Goal: Answer question/provide support: Share knowledge or assist other users

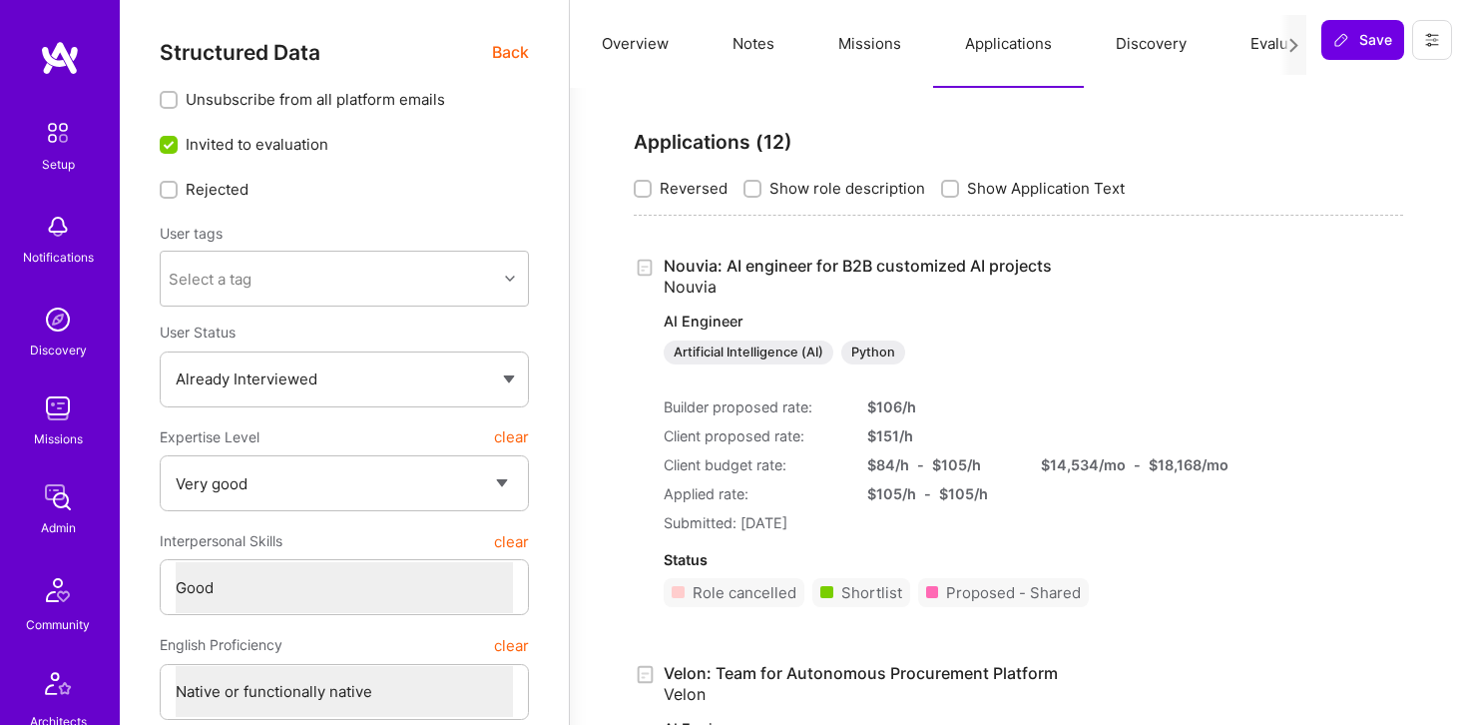
select select "5"
select select "4"
select select "7"
select select "IL"
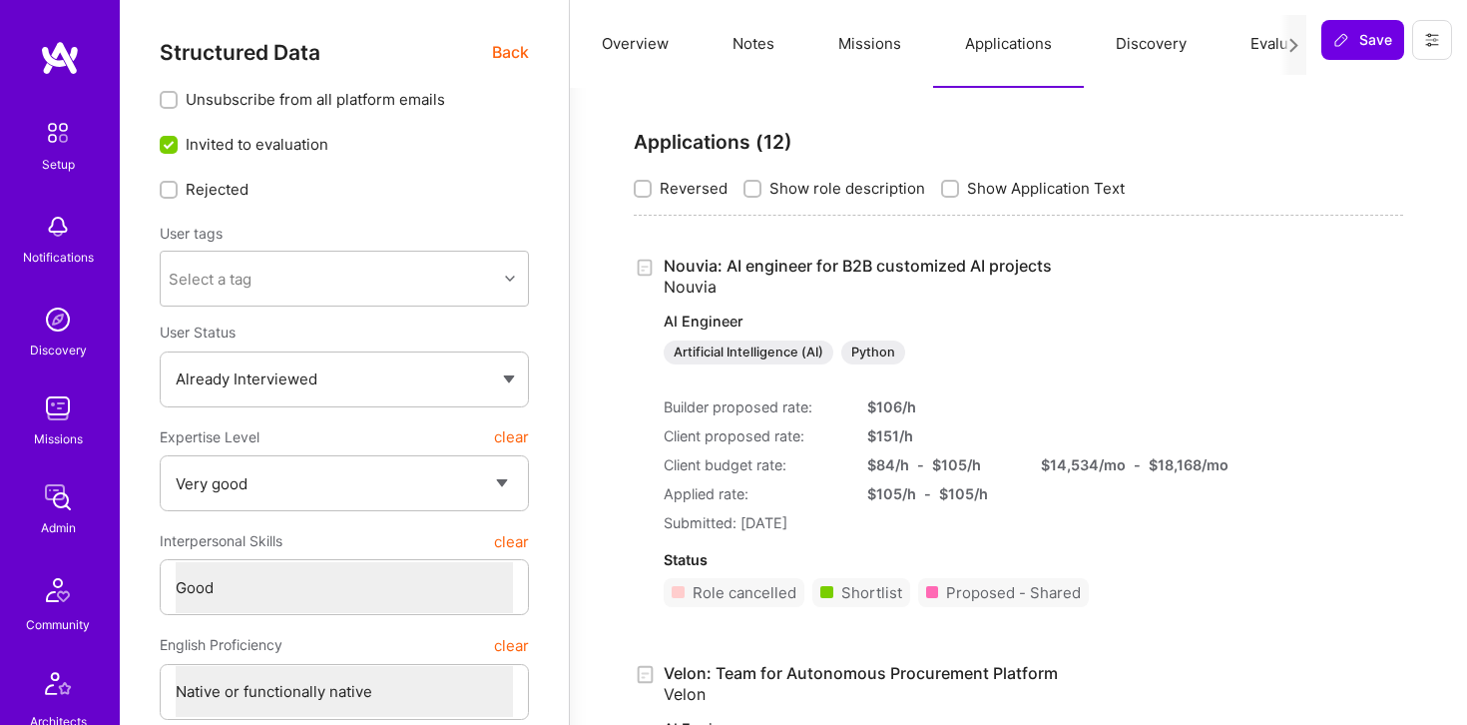
select select "Right Now"
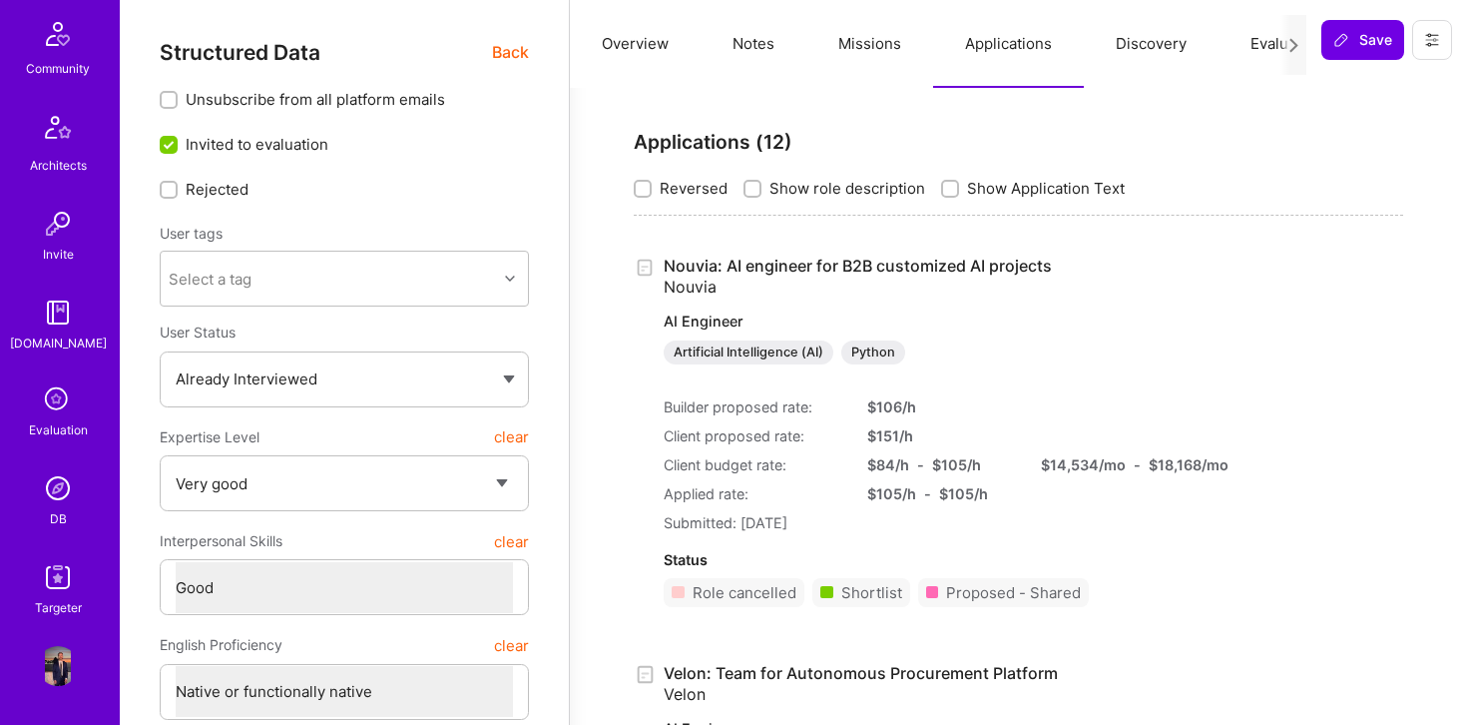
click at [67, 502] on img at bounding box center [58, 488] width 40 height 40
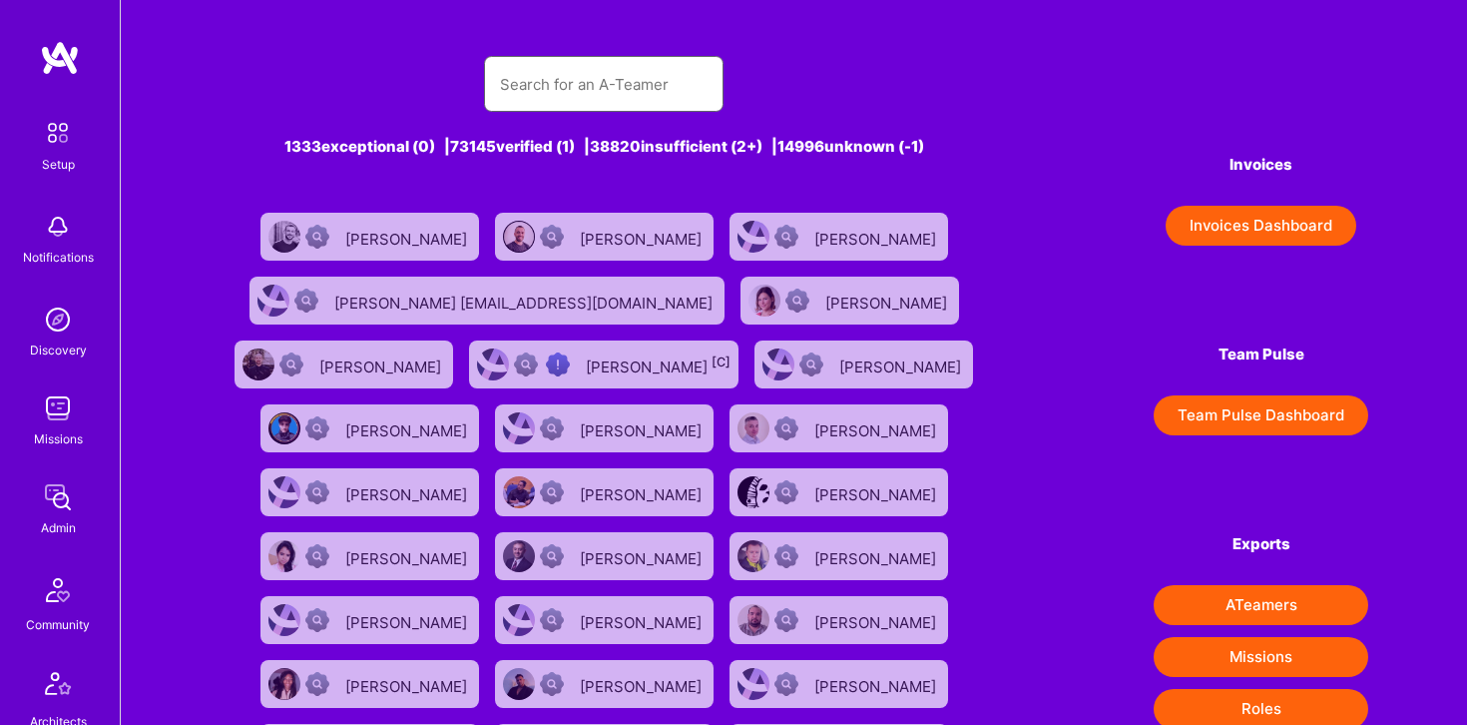
click at [562, 95] on input "text" at bounding box center [604, 84] width 208 height 51
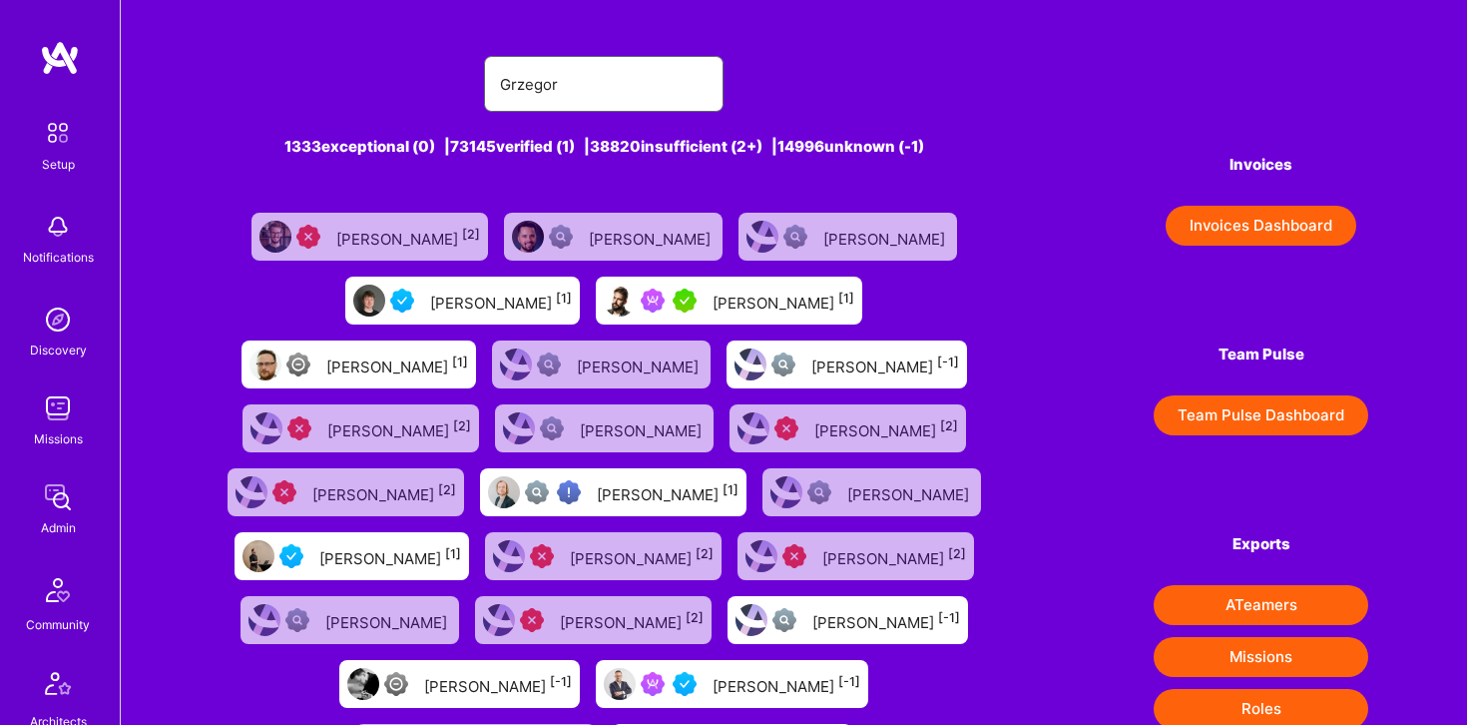
type input "Grzegor"
click at [468, 375] on div "Grzegorz Wróblewski [1]" at bounding box center [397, 364] width 142 height 26
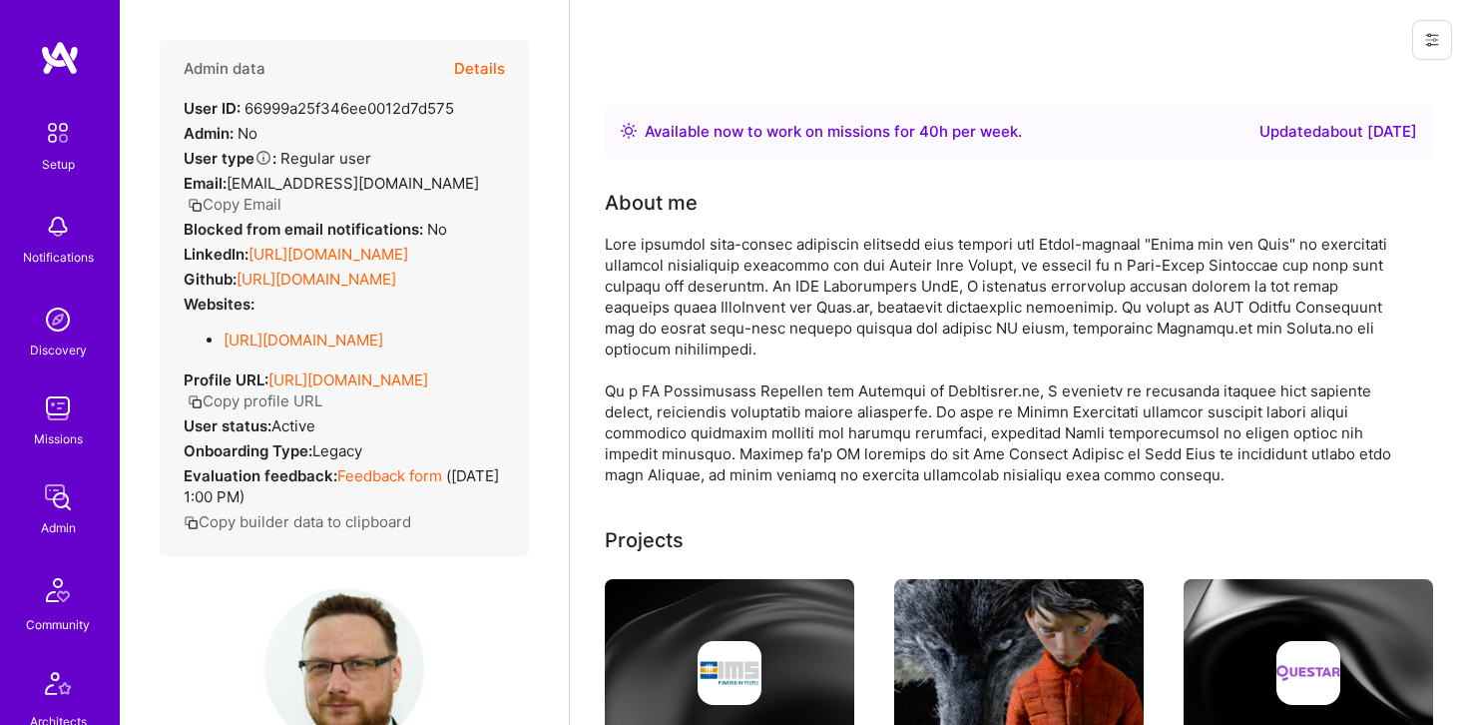
click at [474, 74] on button "Details" at bounding box center [479, 69] width 51 height 58
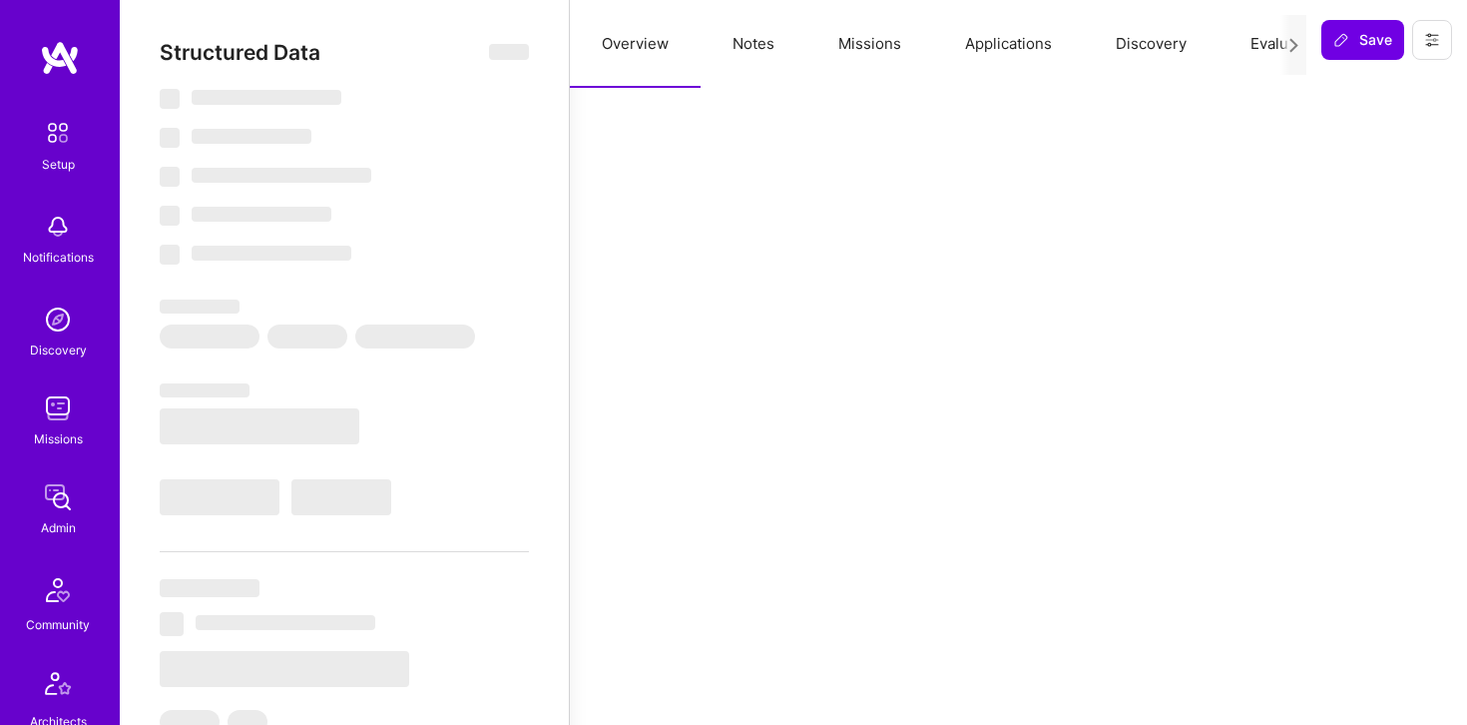
type textarea "x"
select select "Right Now"
select select "4"
select select "3"
select select "6"
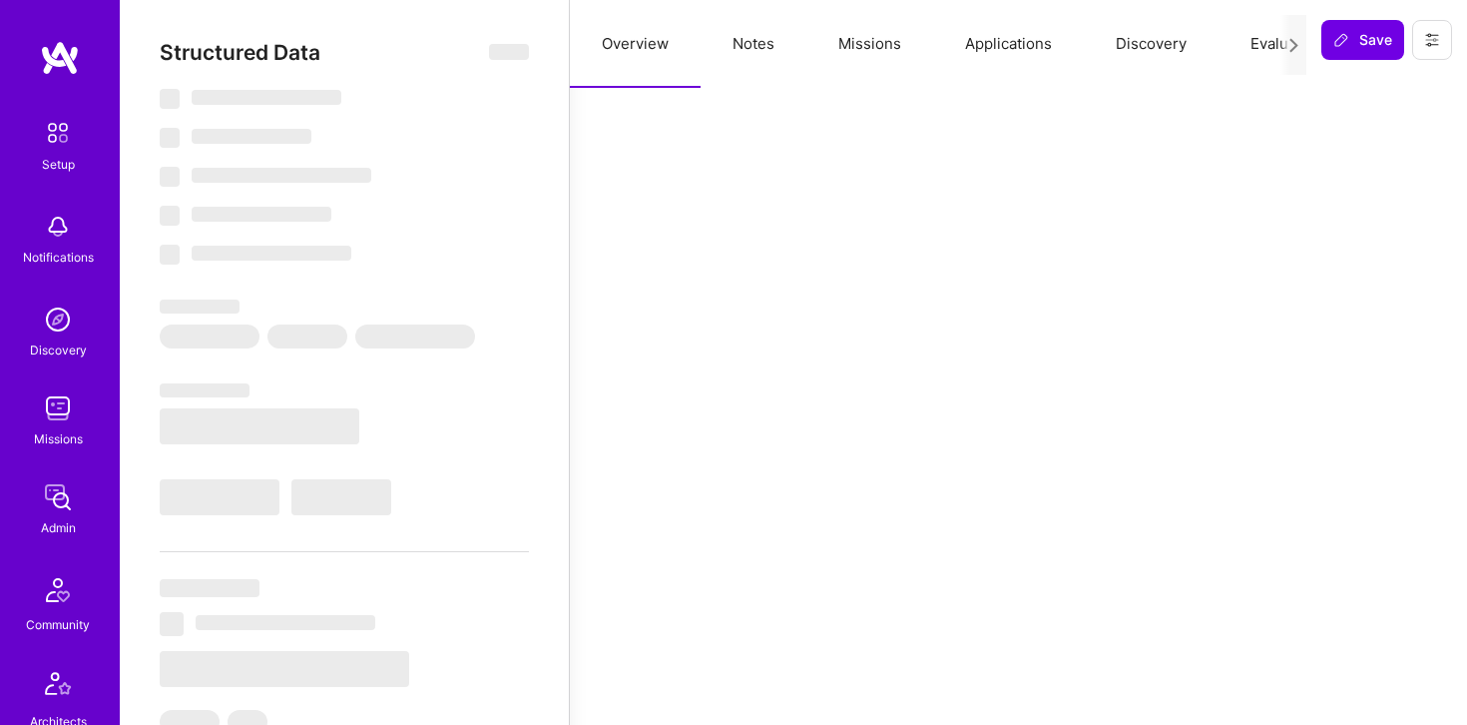
select select "6"
select select "PL"
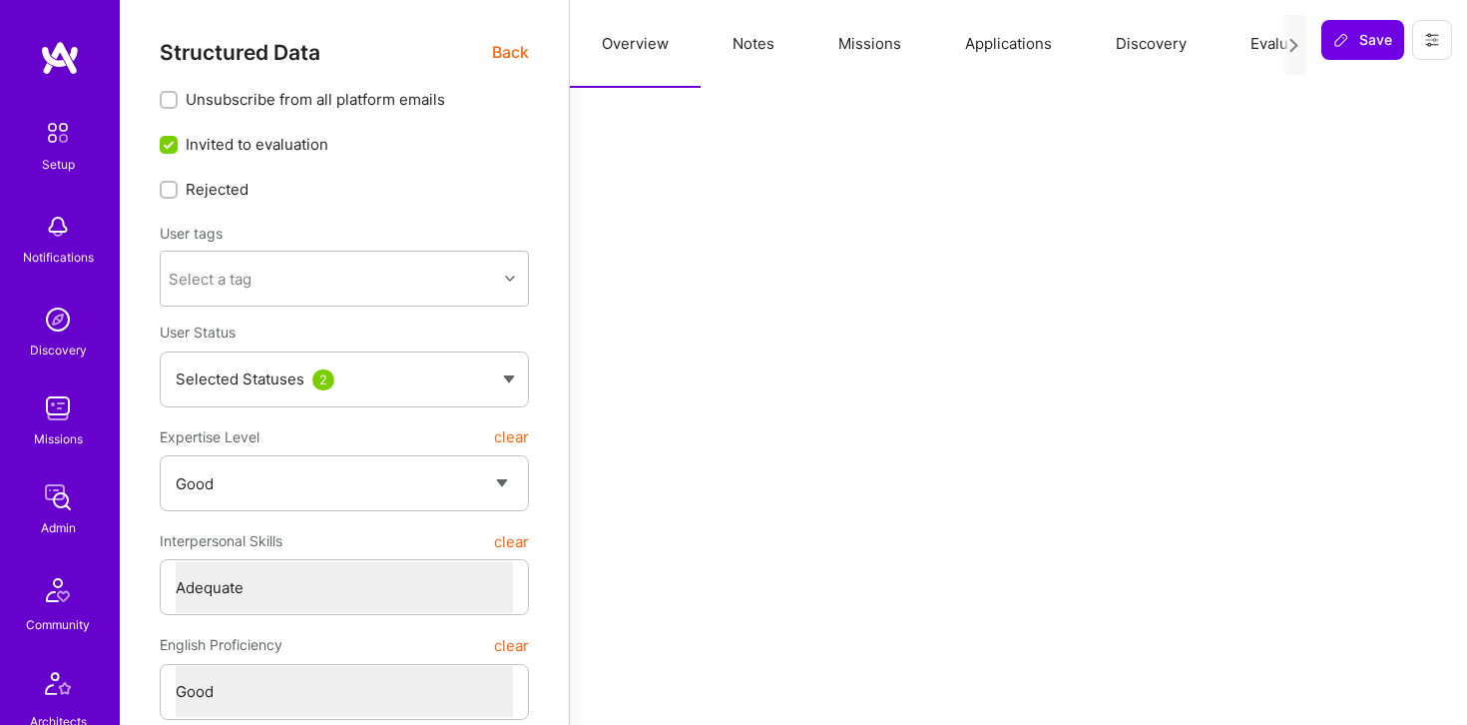
click at [972, 42] on button "Applications" at bounding box center [1008, 44] width 151 height 88
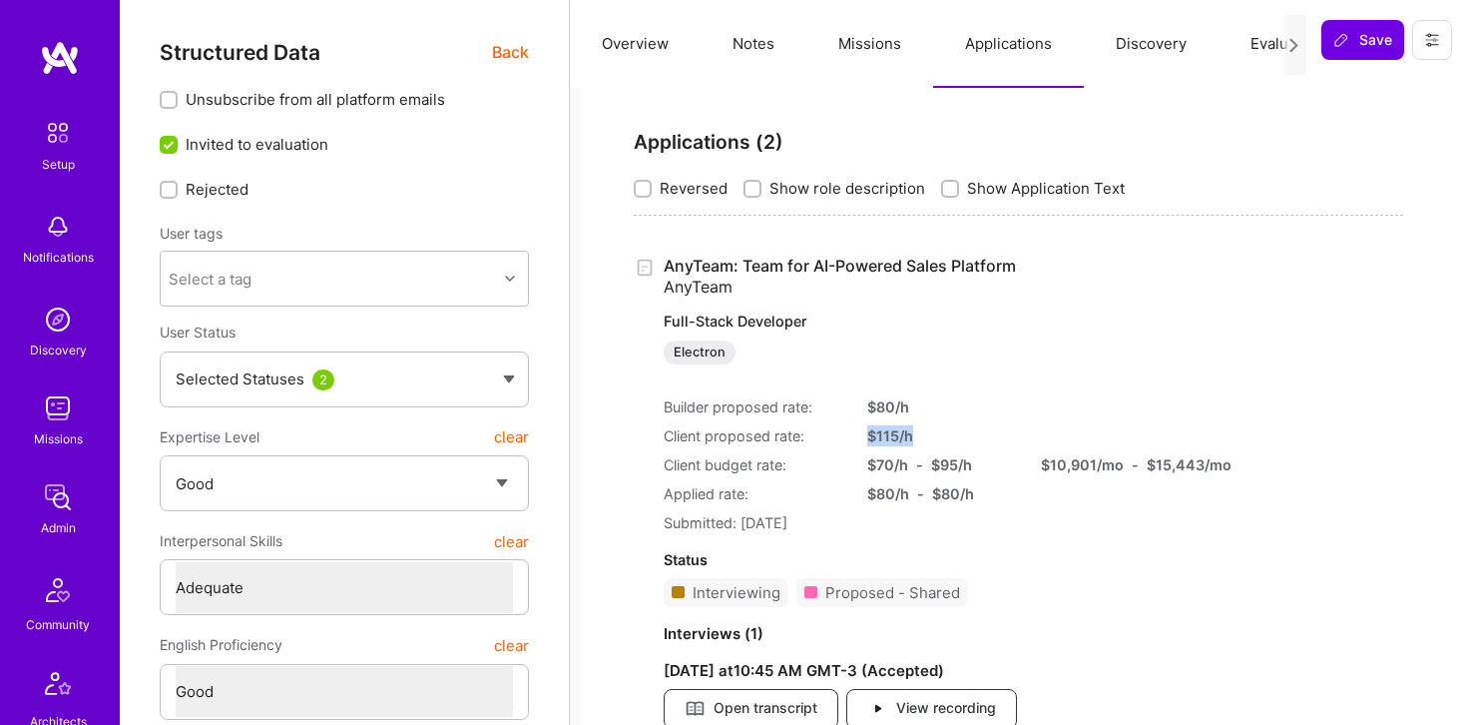
drag, startPoint x: 921, startPoint y: 432, endPoint x: 855, endPoint y: 432, distance: 66.9
click at [855, 432] on div "Client proposed rate: $ 115 /h" at bounding box center [927, 435] width 527 height 21
click at [53, 424] on img at bounding box center [58, 408] width 40 height 40
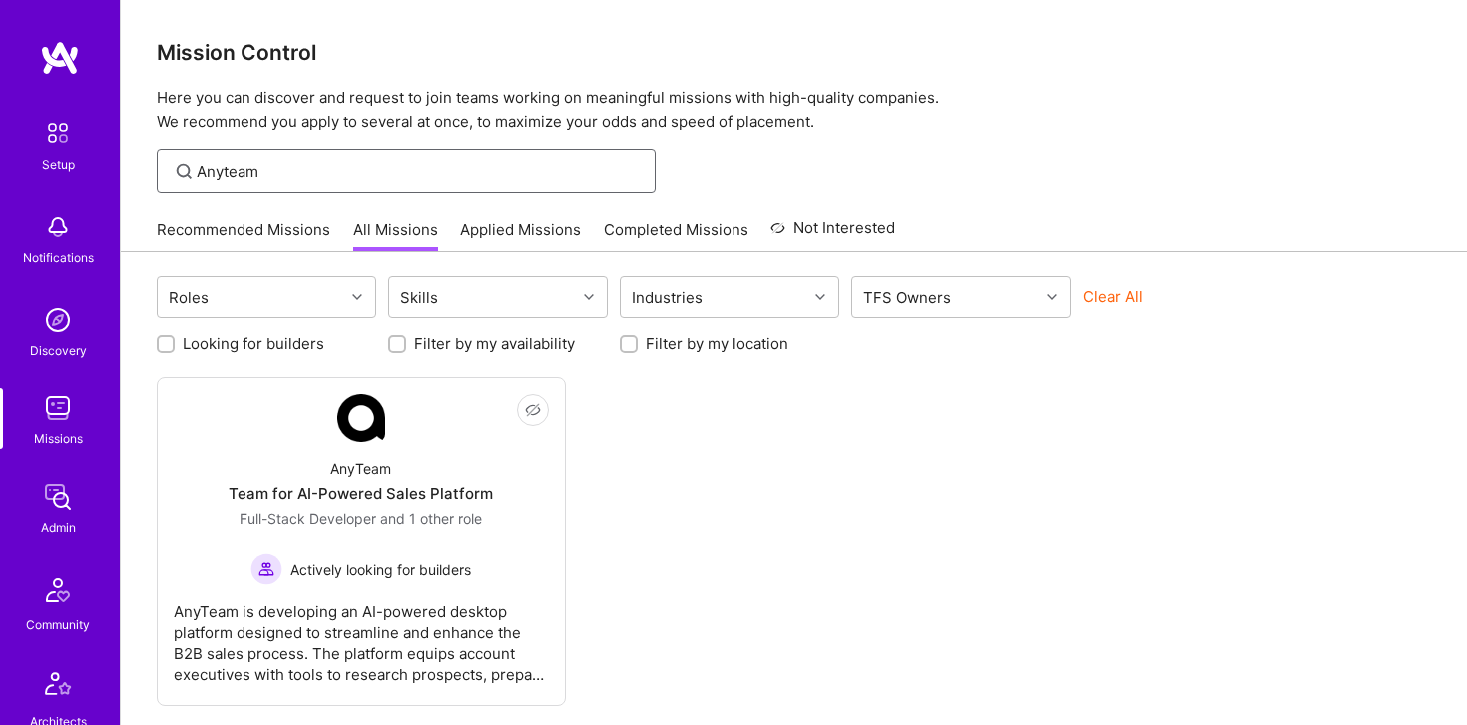
click at [320, 170] on input "Anyteam" at bounding box center [419, 171] width 444 height 21
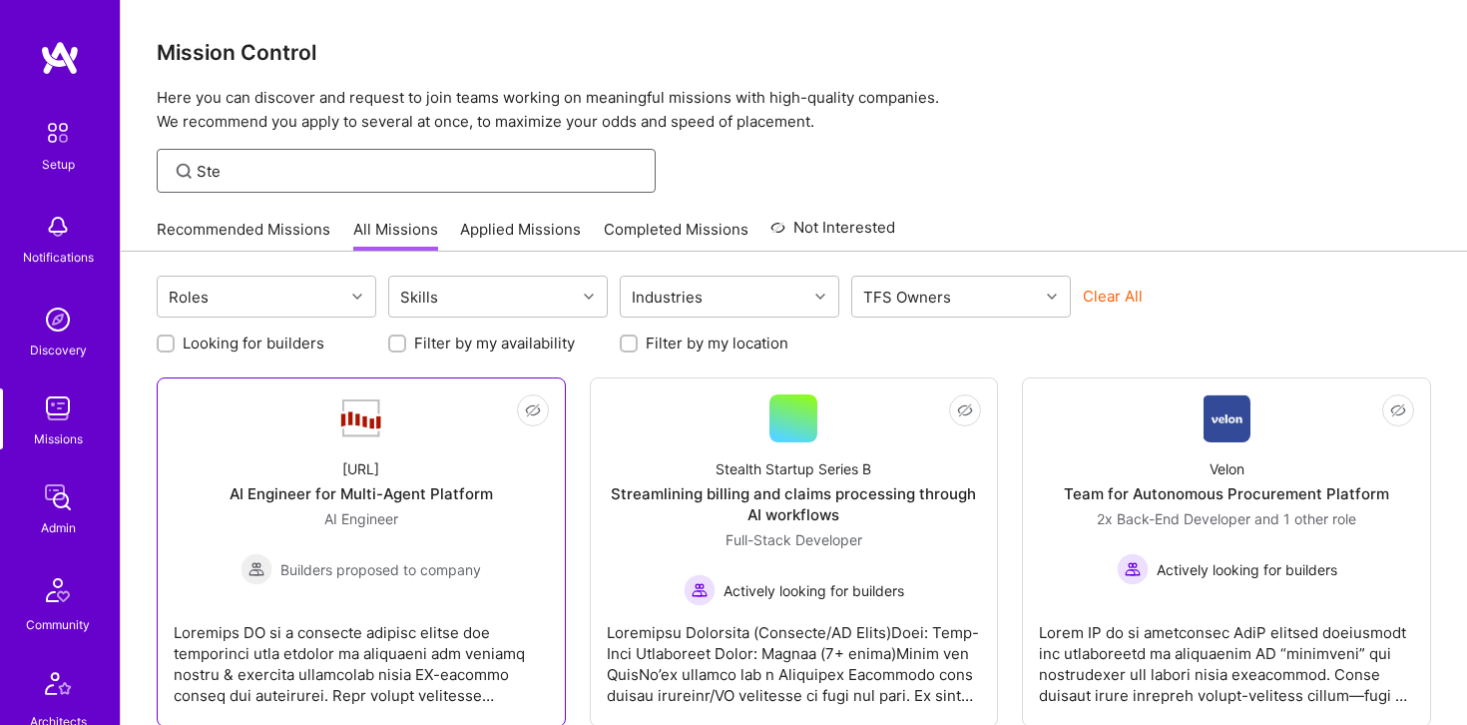
type input "Ste"
click at [304, 420] on link "Not Interested Steelbay.ai AI Engineer for Multi-Agent Platform AI Engineer Bui…" at bounding box center [361, 551] width 375 height 315
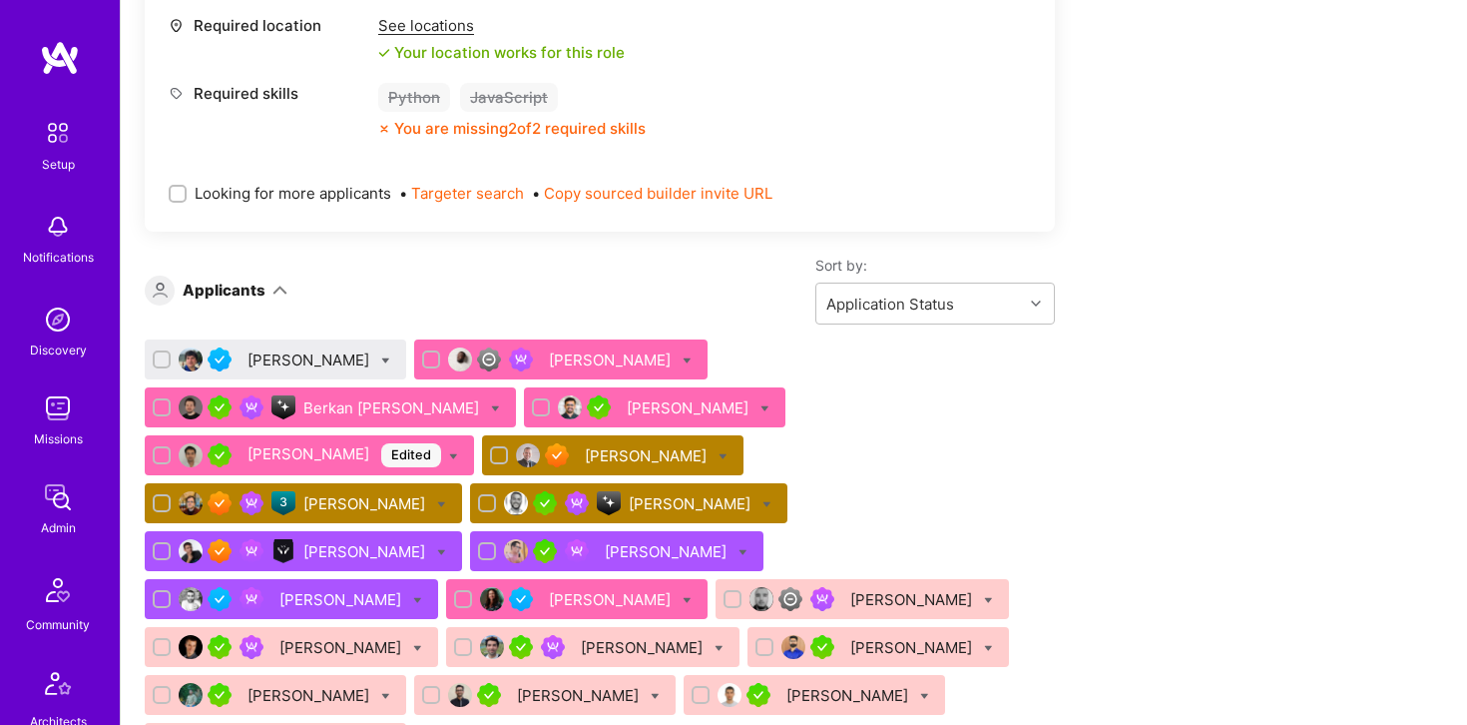
scroll to position [1045, 0]
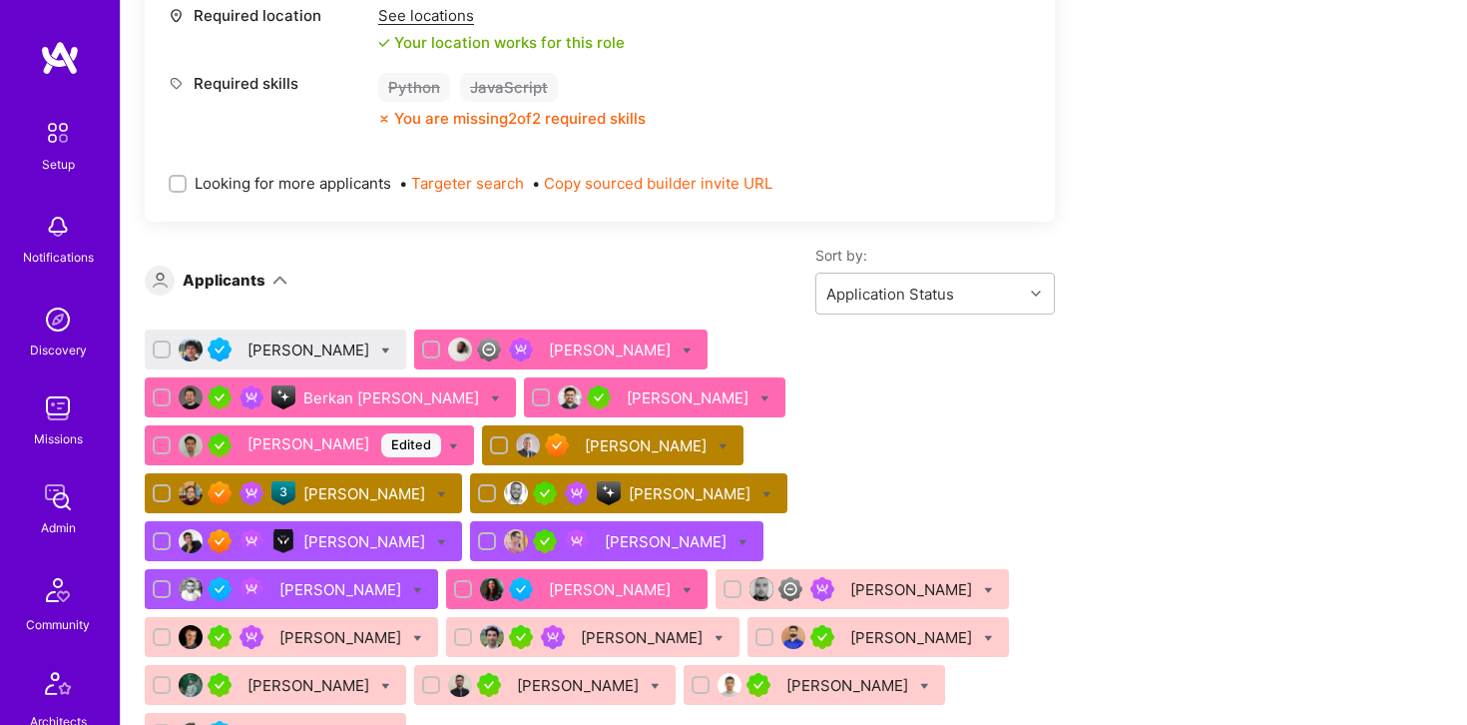
click at [429, 483] on div "[PERSON_NAME]" at bounding box center [366, 493] width 126 height 21
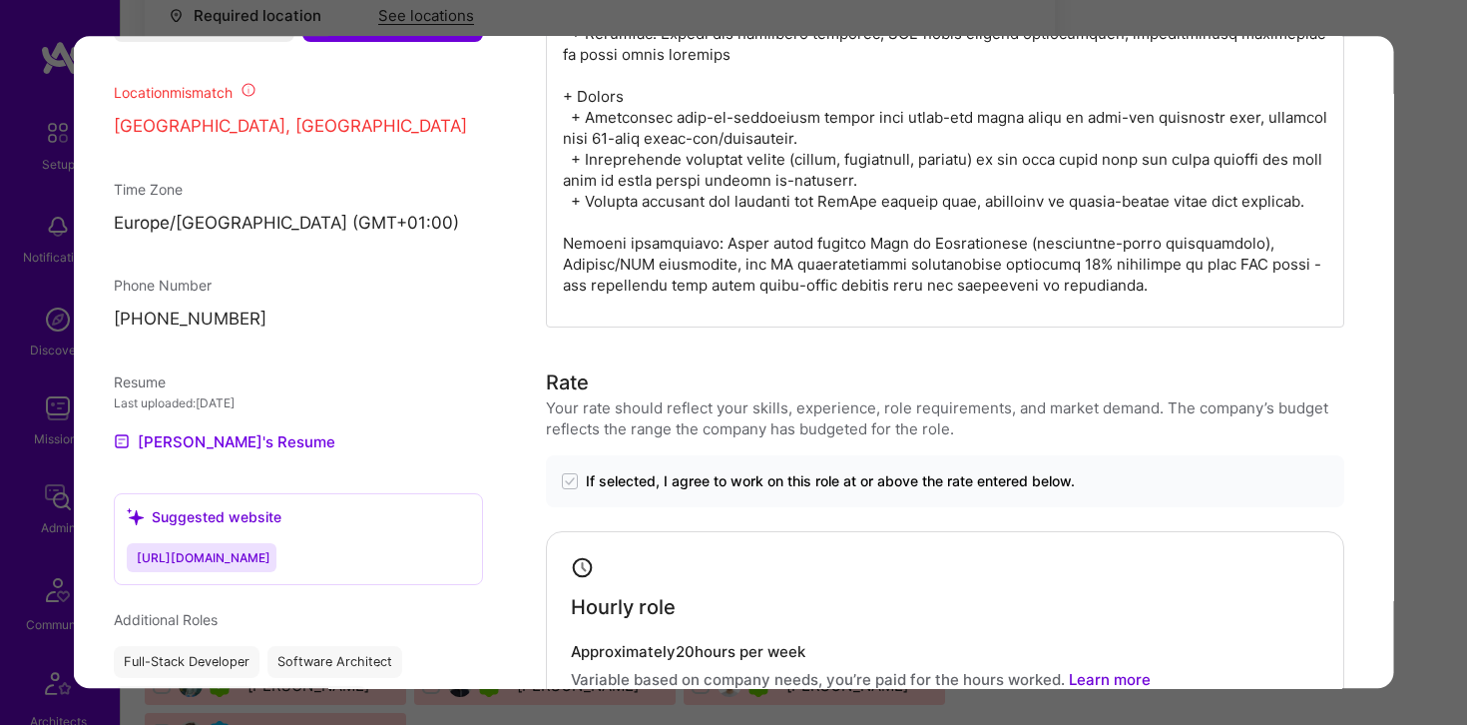
scroll to position [2108, 0]
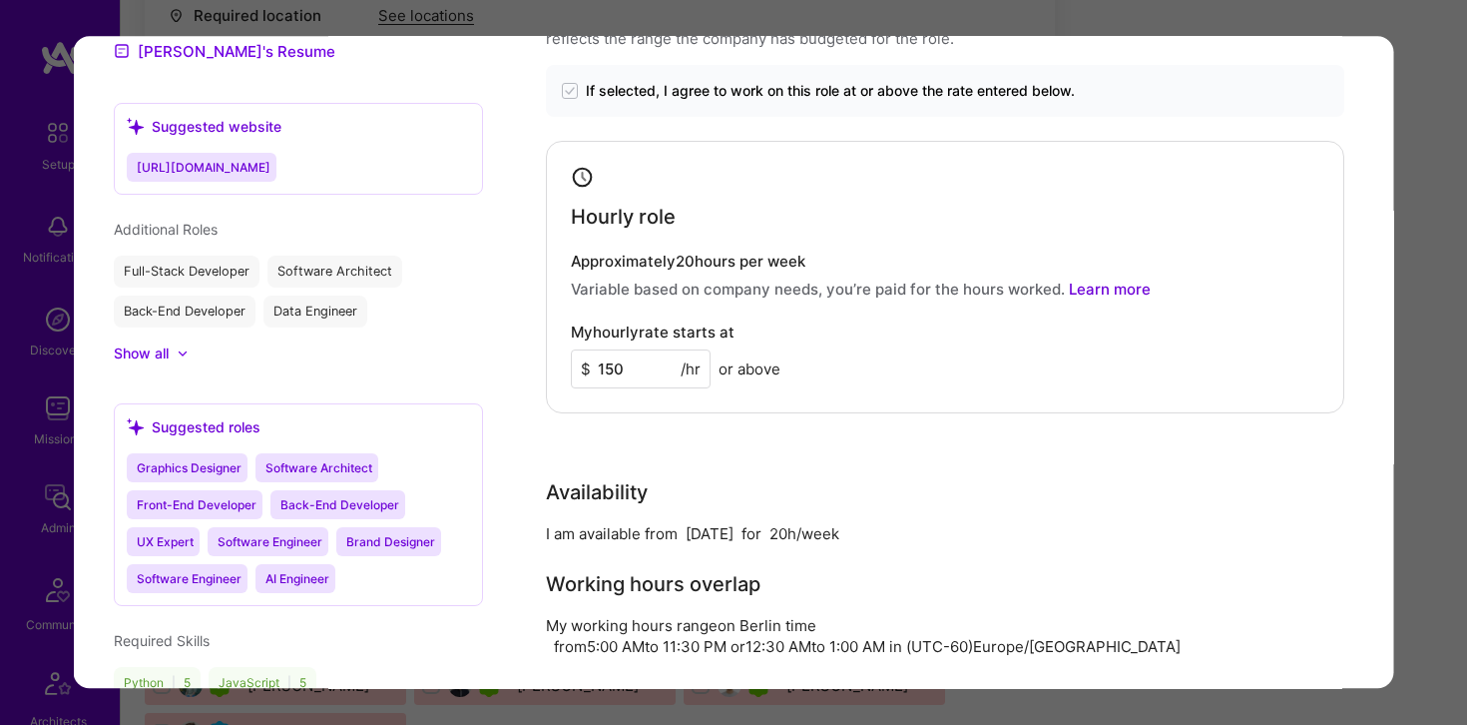
click at [1353, 18] on div "Application 7 of 20 Builder Missing Requirements Required Location See location…" at bounding box center [733, 362] width 1467 height 725
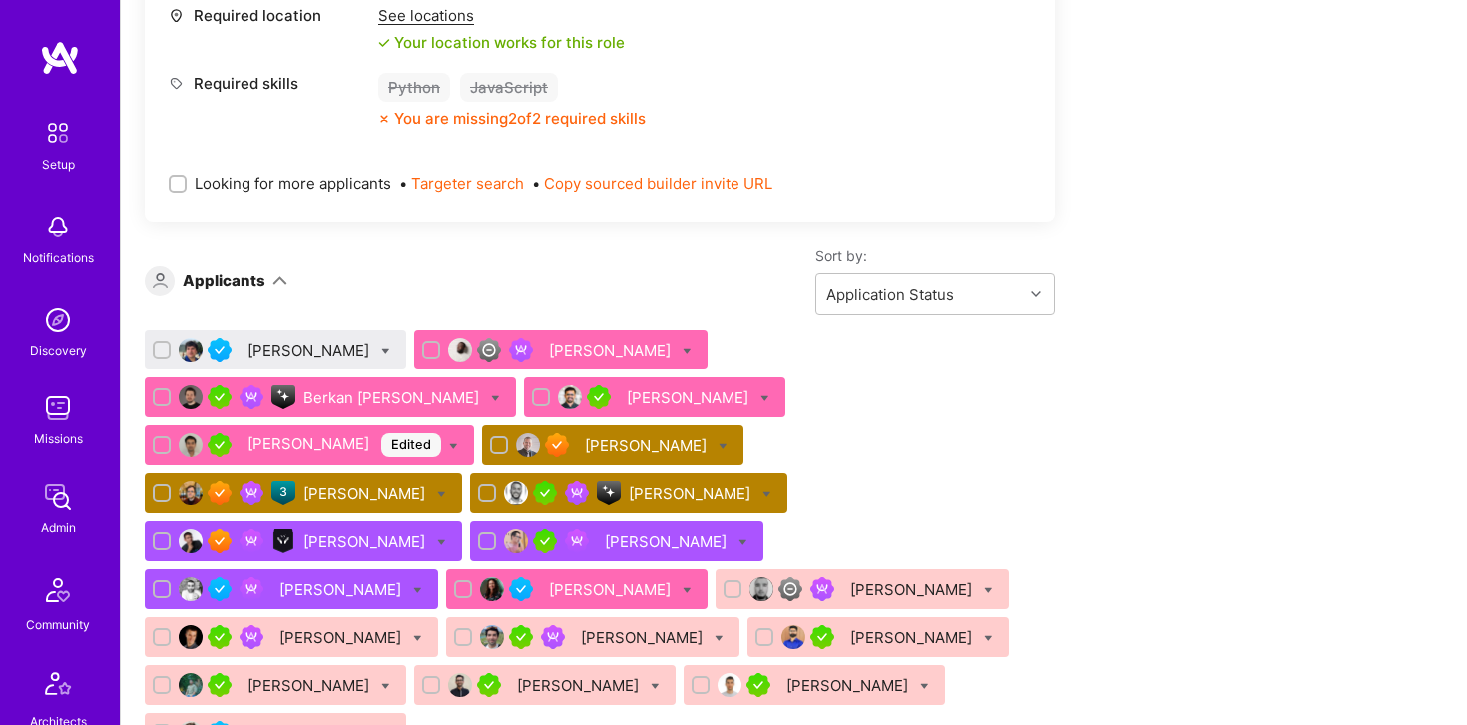
click at [429, 483] on div "[PERSON_NAME]" at bounding box center [366, 493] width 126 height 21
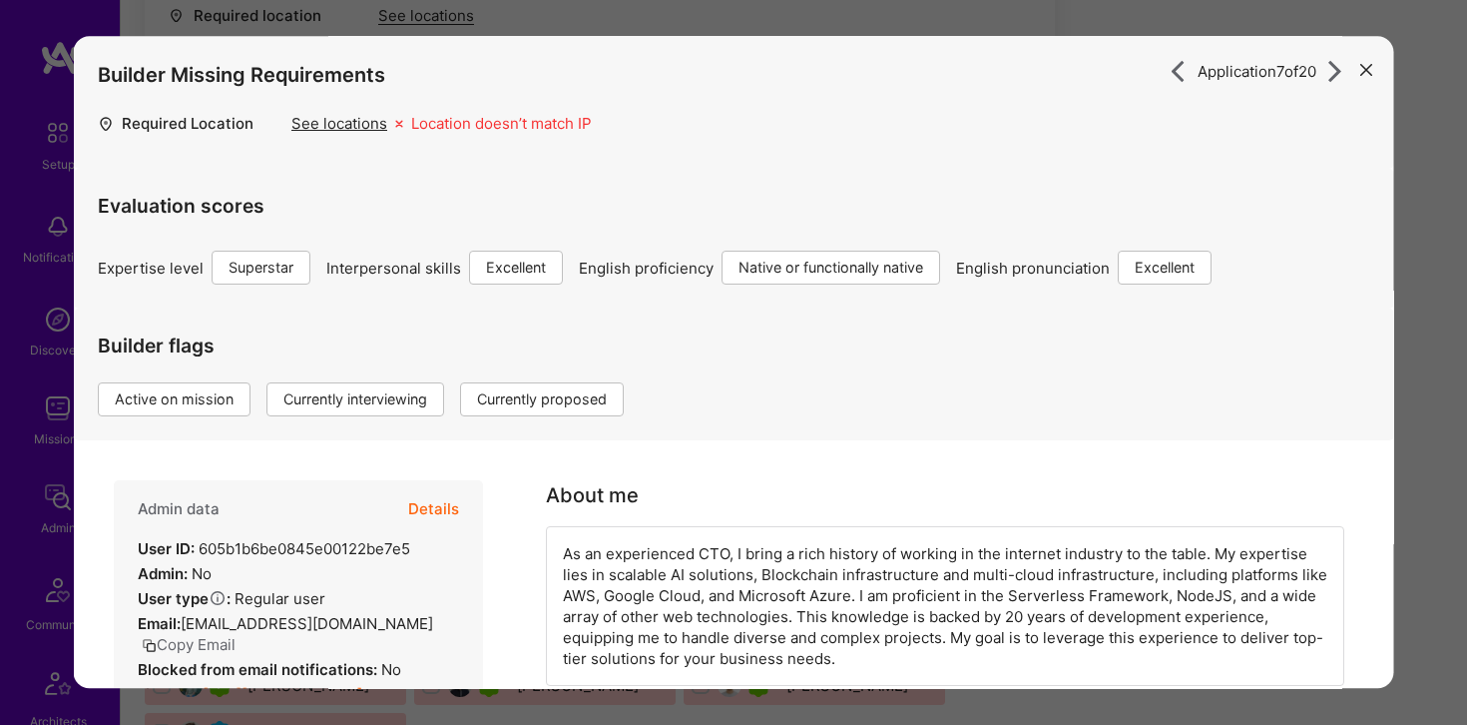
click at [422, 505] on button "Details" at bounding box center [433, 510] width 51 height 58
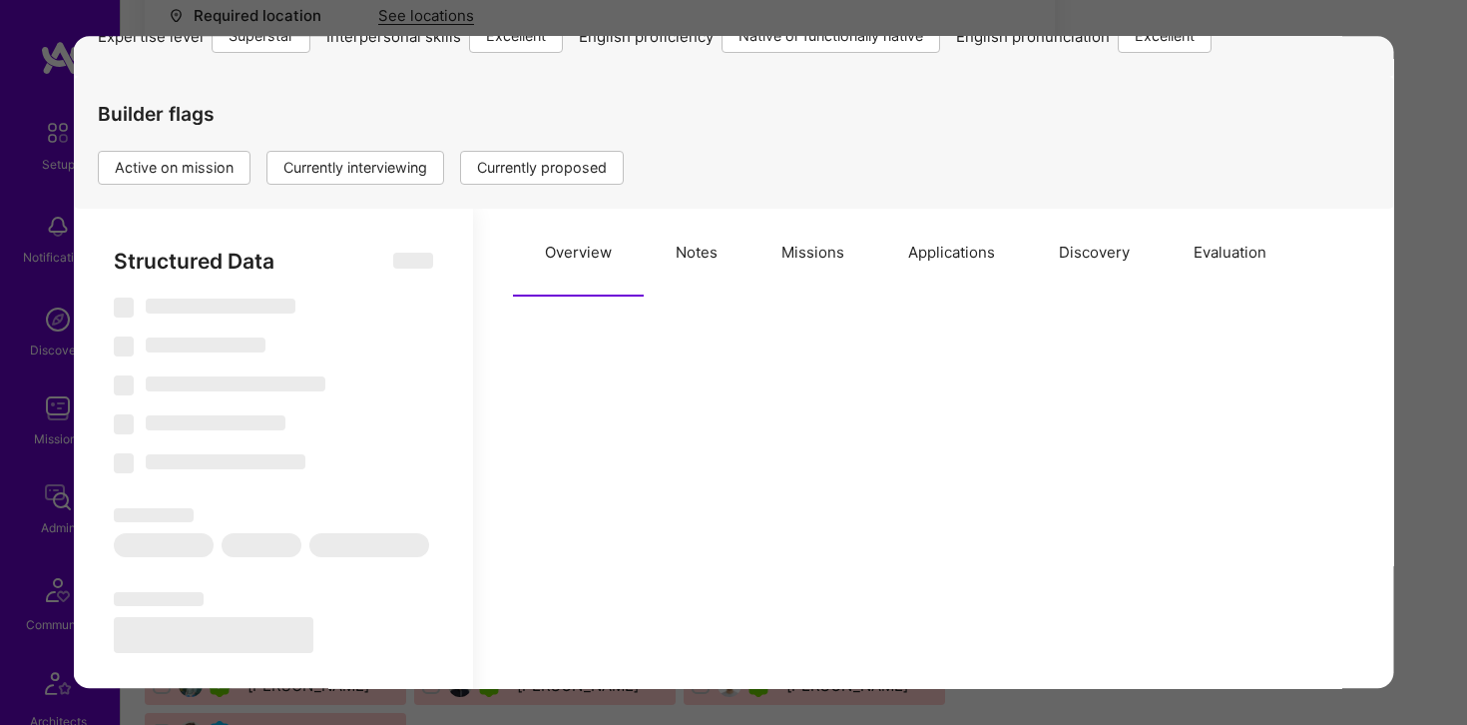
scroll to position [265, 0]
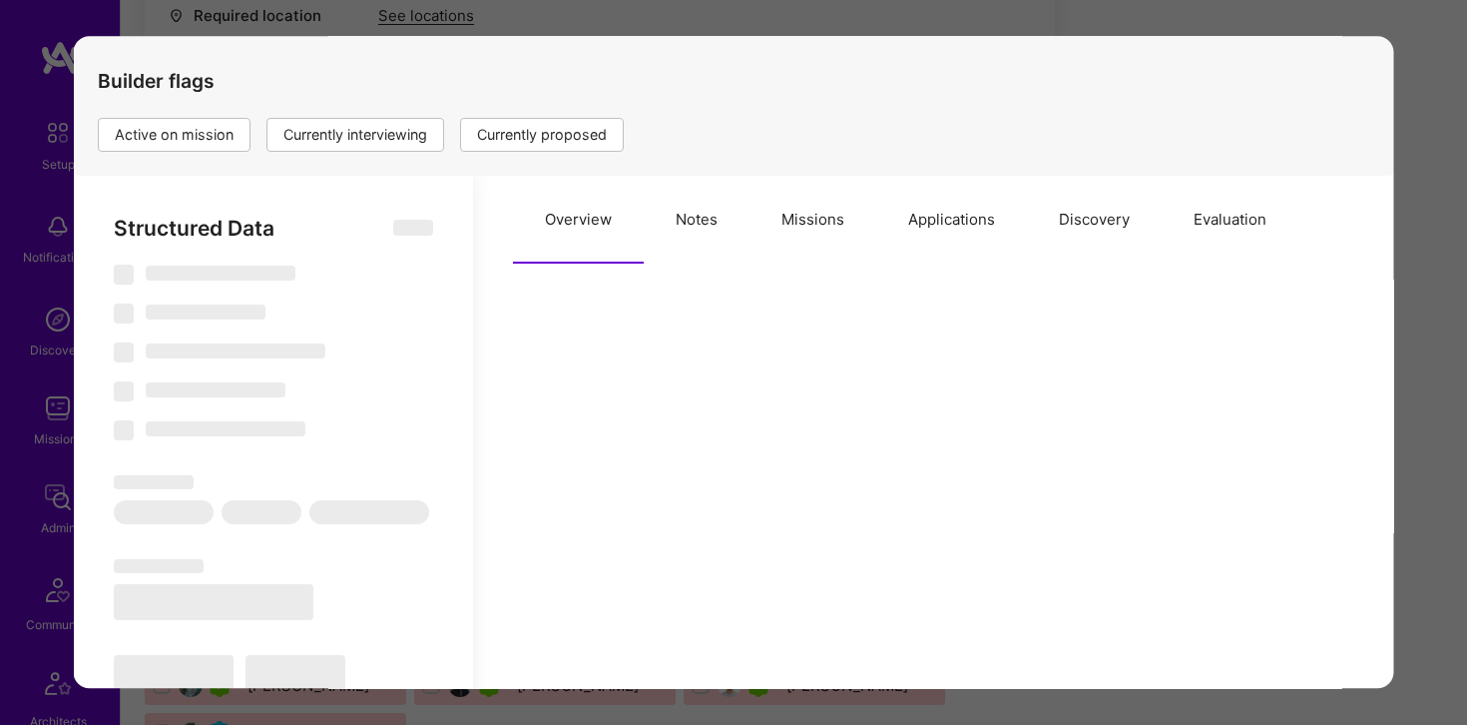
click at [915, 227] on button "Applications" at bounding box center [951, 221] width 151 height 88
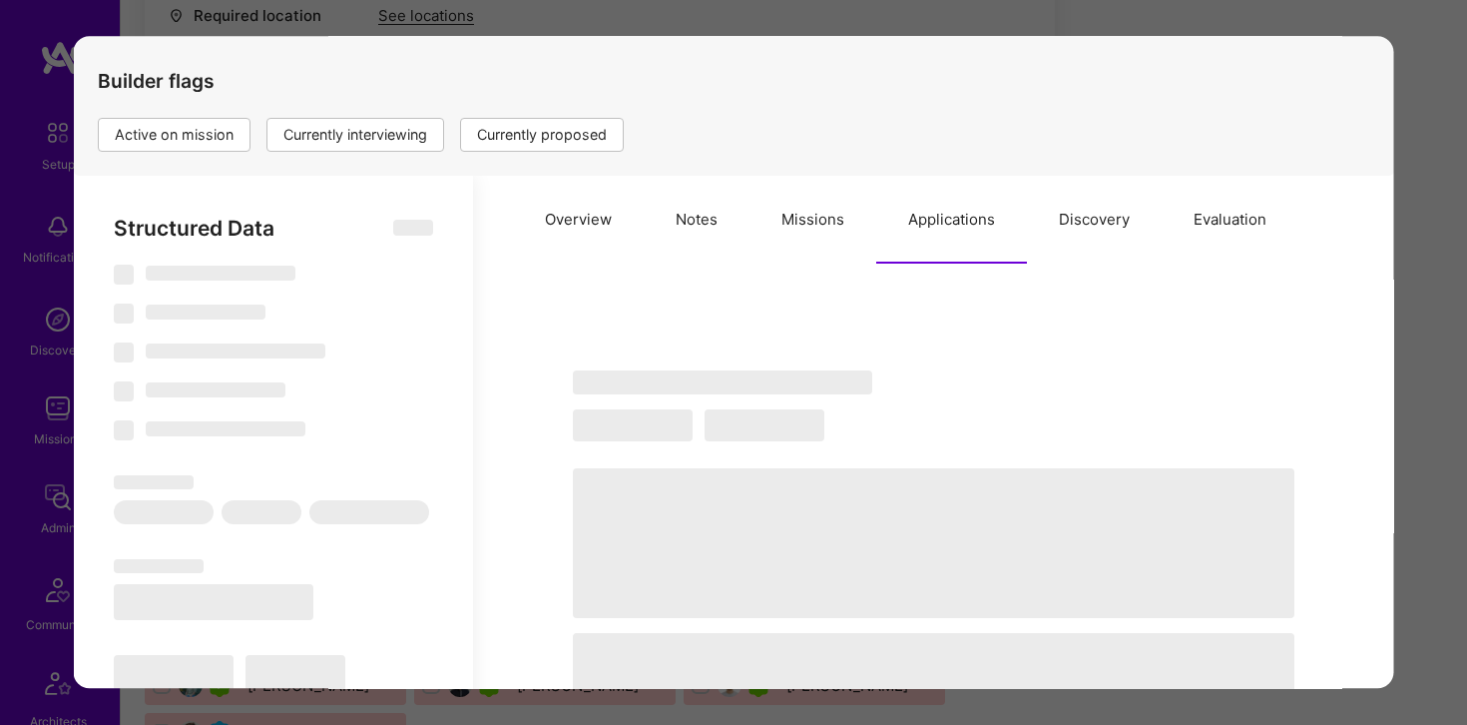
scroll to position [392, 0]
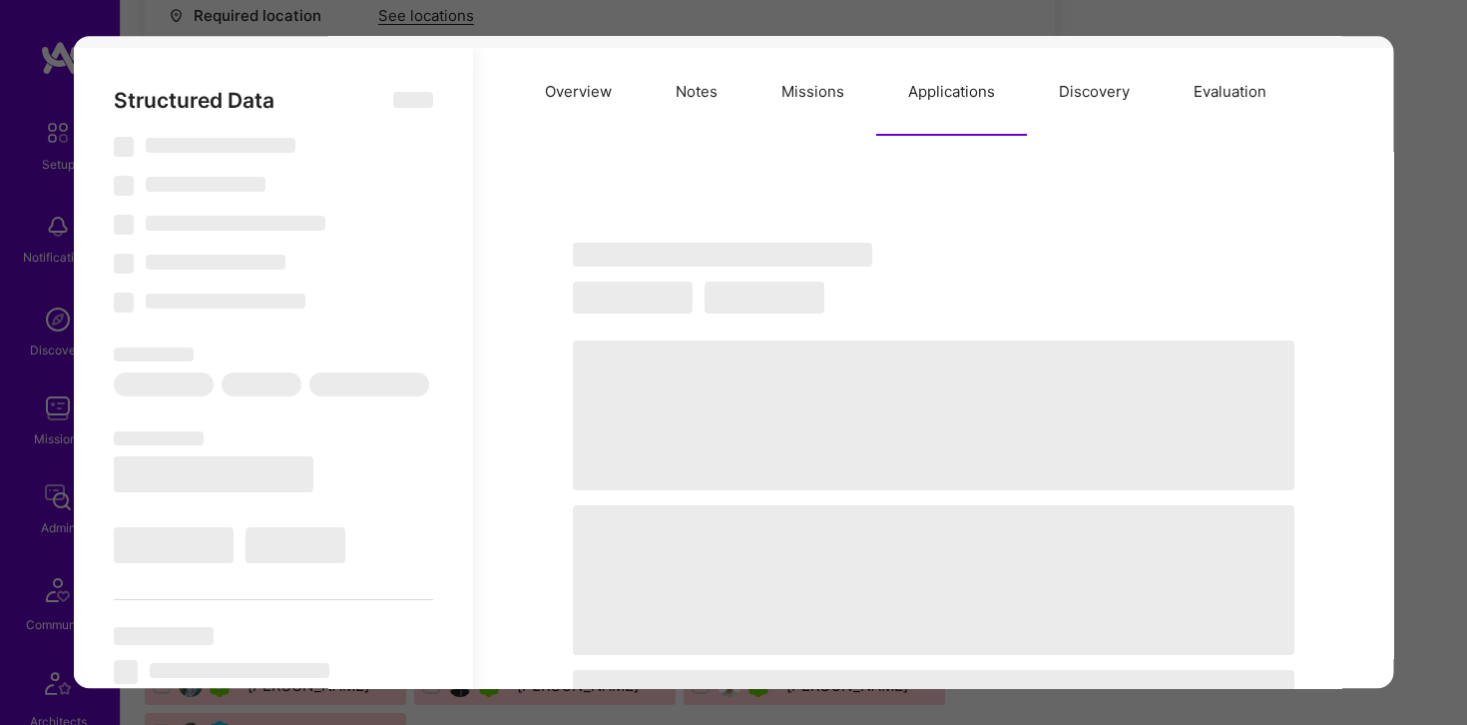
type textarea "x"
select select "Right Now"
select select "7"
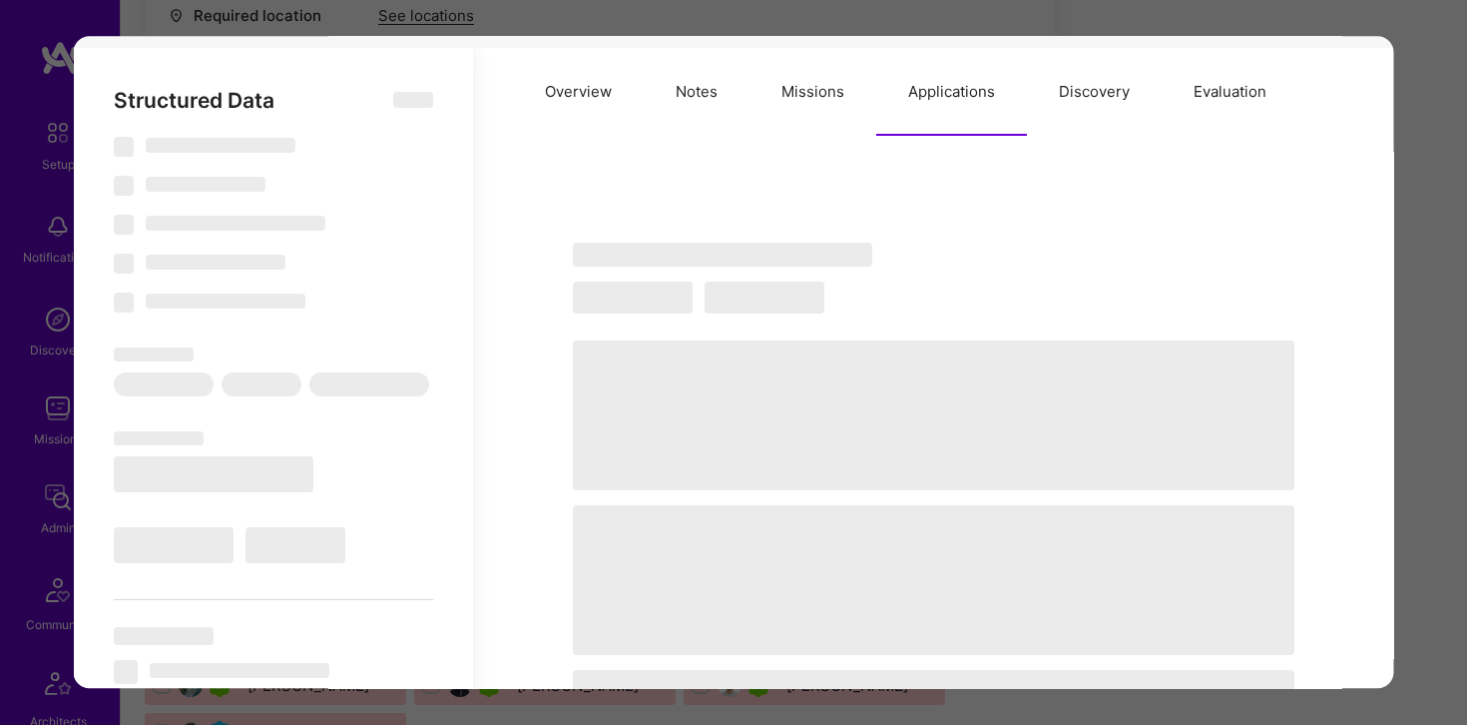
select select "7"
select select "US"
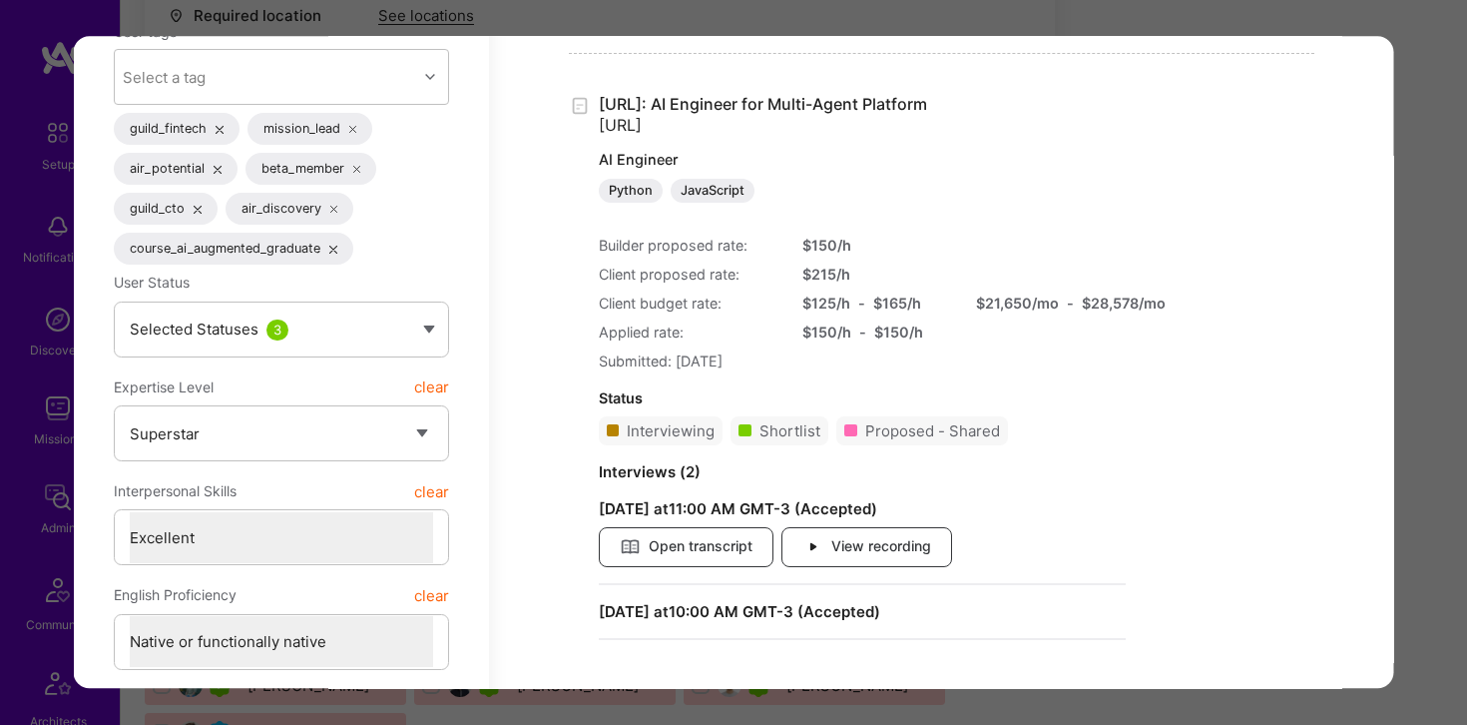
scroll to position [648, 0]
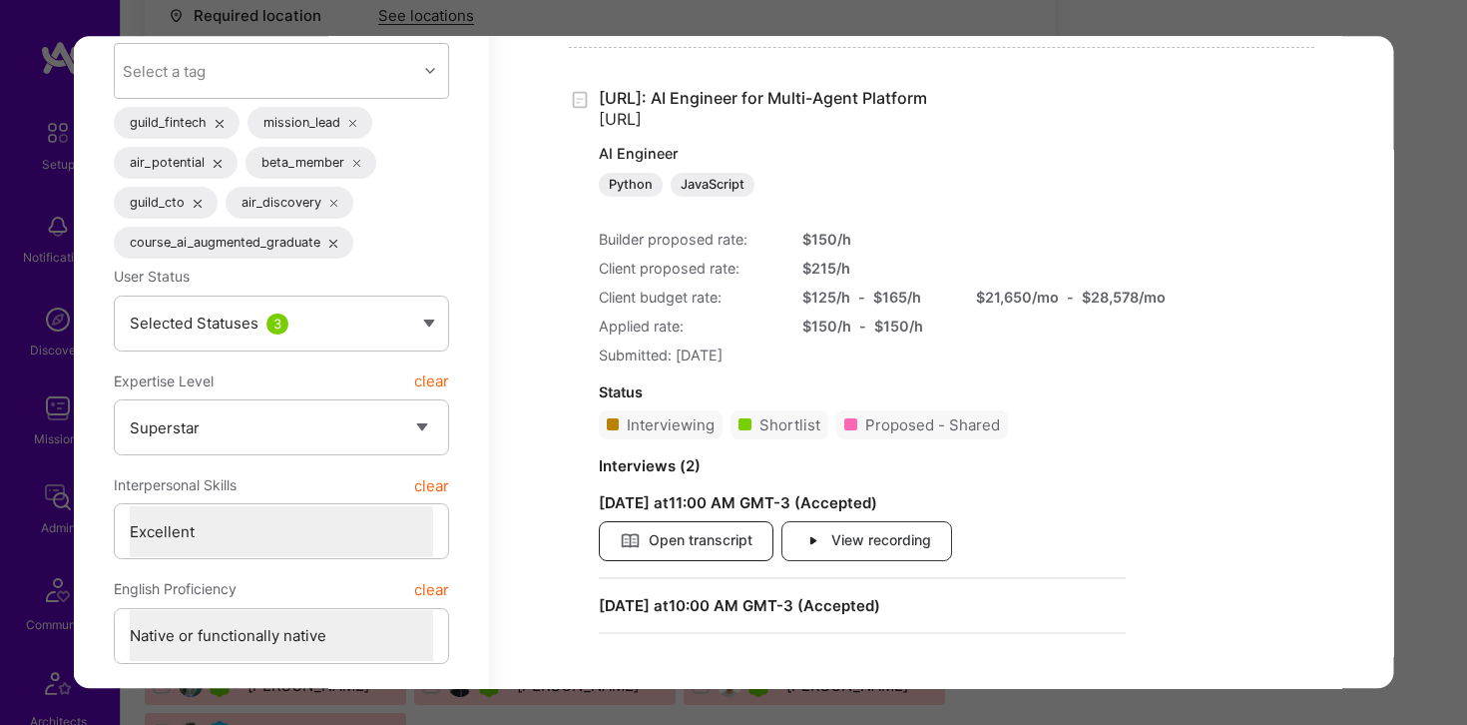
click at [735, 538] on span "Open transcript" at bounding box center [685, 541] width 133 height 22
click at [1168, 22] on div "Application 7 of 20 Builder Missing Requirements Required Location See location…" at bounding box center [733, 362] width 1467 height 725
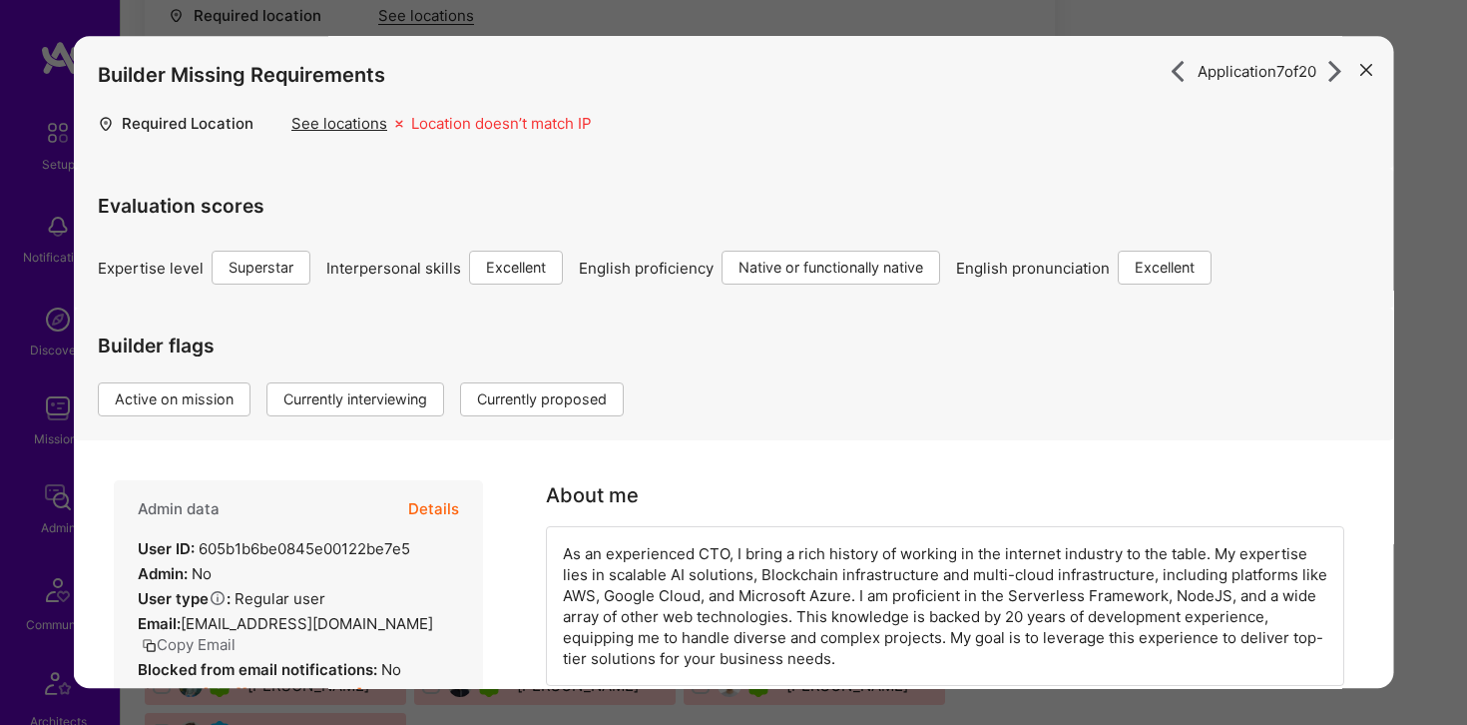
click at [792, 40] on div "Builder Missing Requirements" at bounding box center [734, 74] width 1273 height 77
click at [1361, 69] on icon "modal" at bounding box center [1367, 70] width 12 height 12
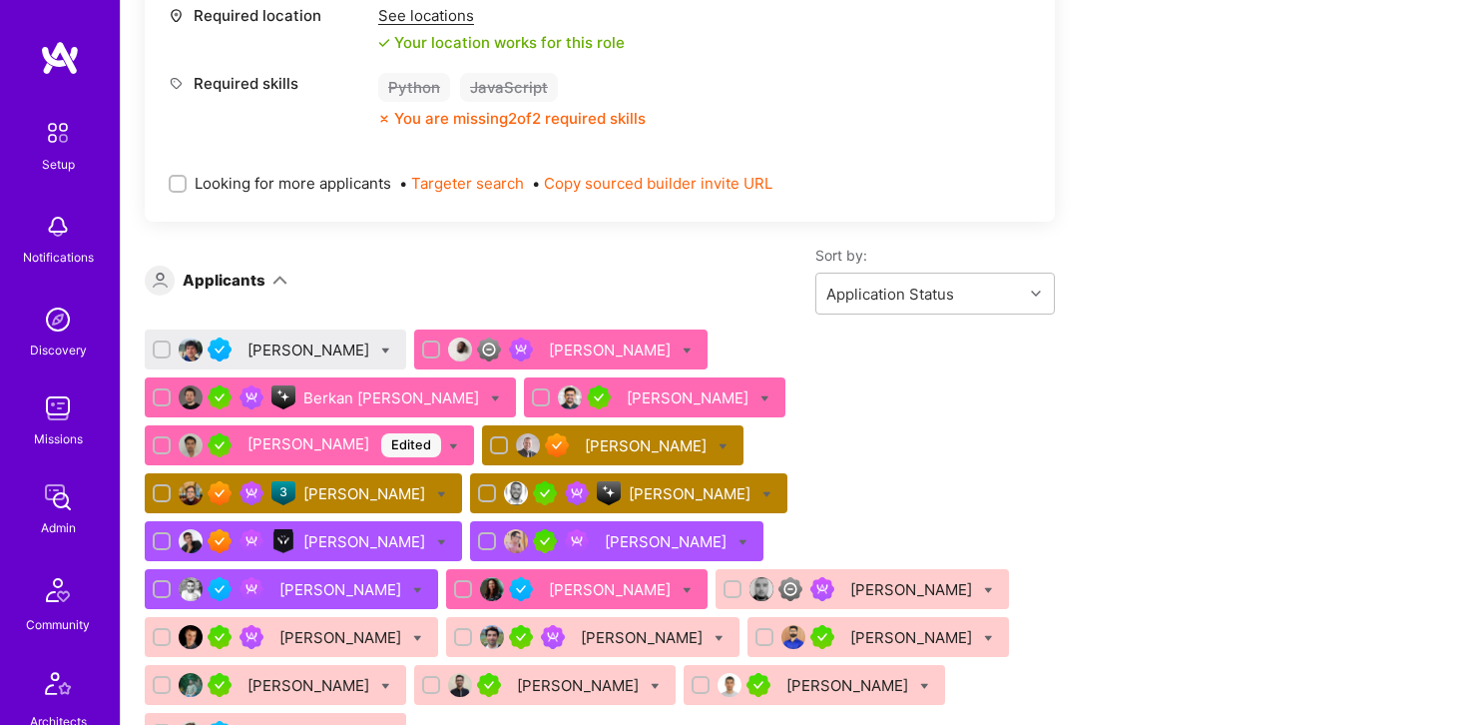
click at [755, 483] on div "Tamir Kedmi" at bounding box center [692, 493] width 126 height 21
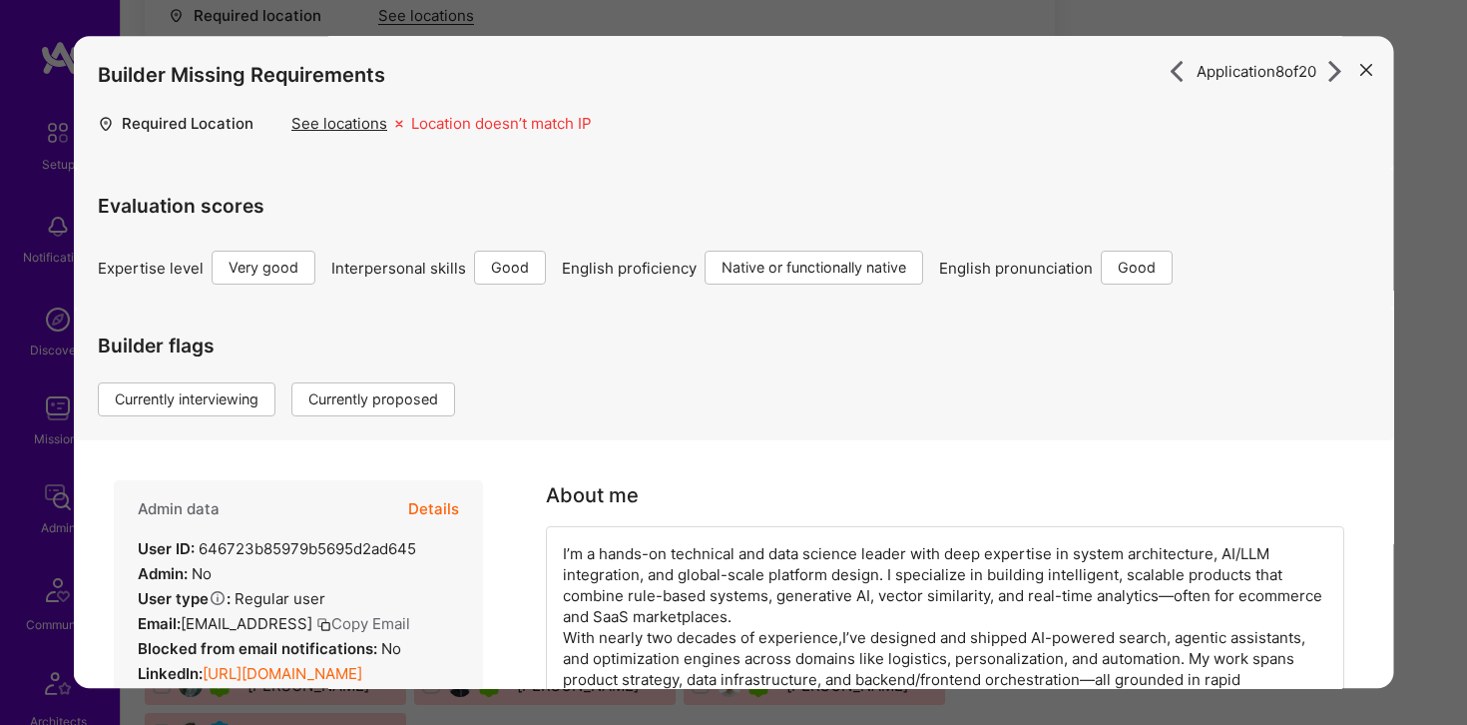
click at [441, 512] on button "Details" at bounding box center [433, 510] width 51 height 58
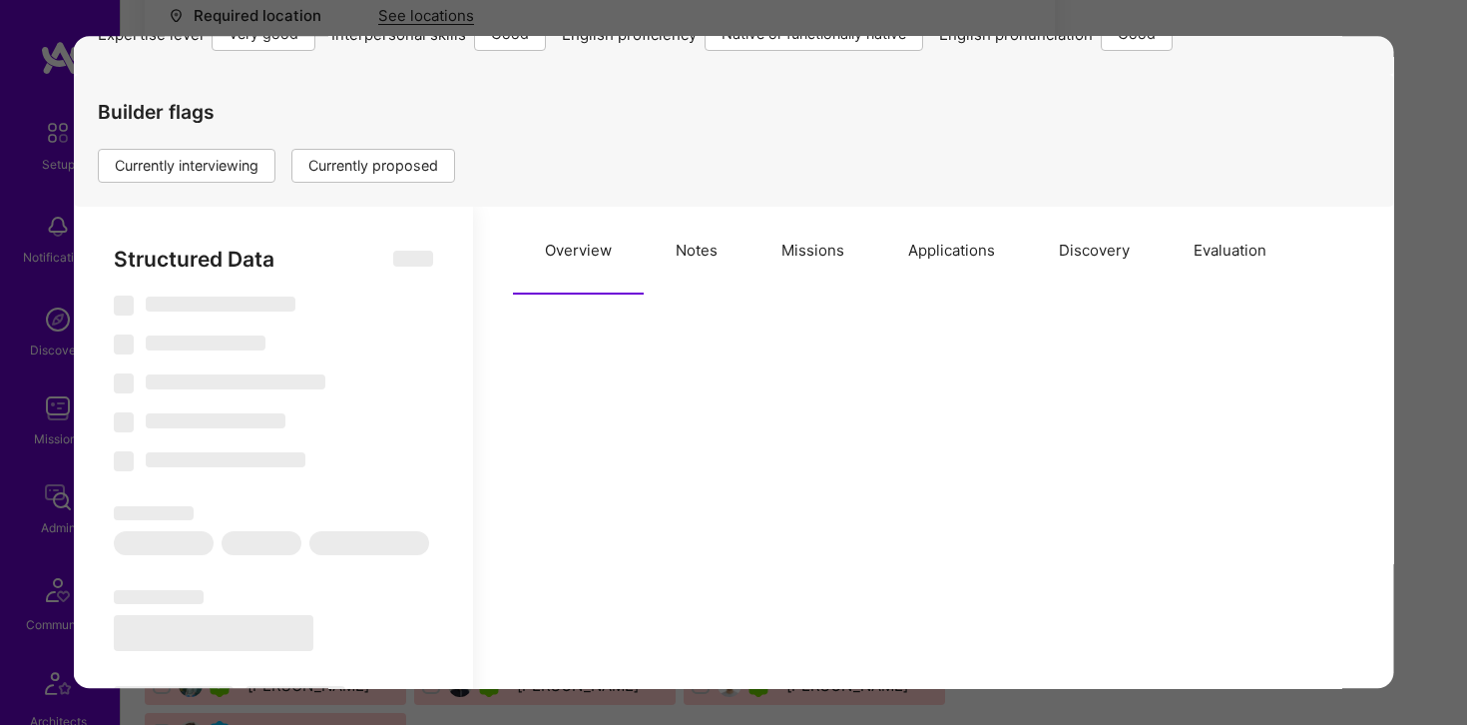
scroll to position [209, 0]
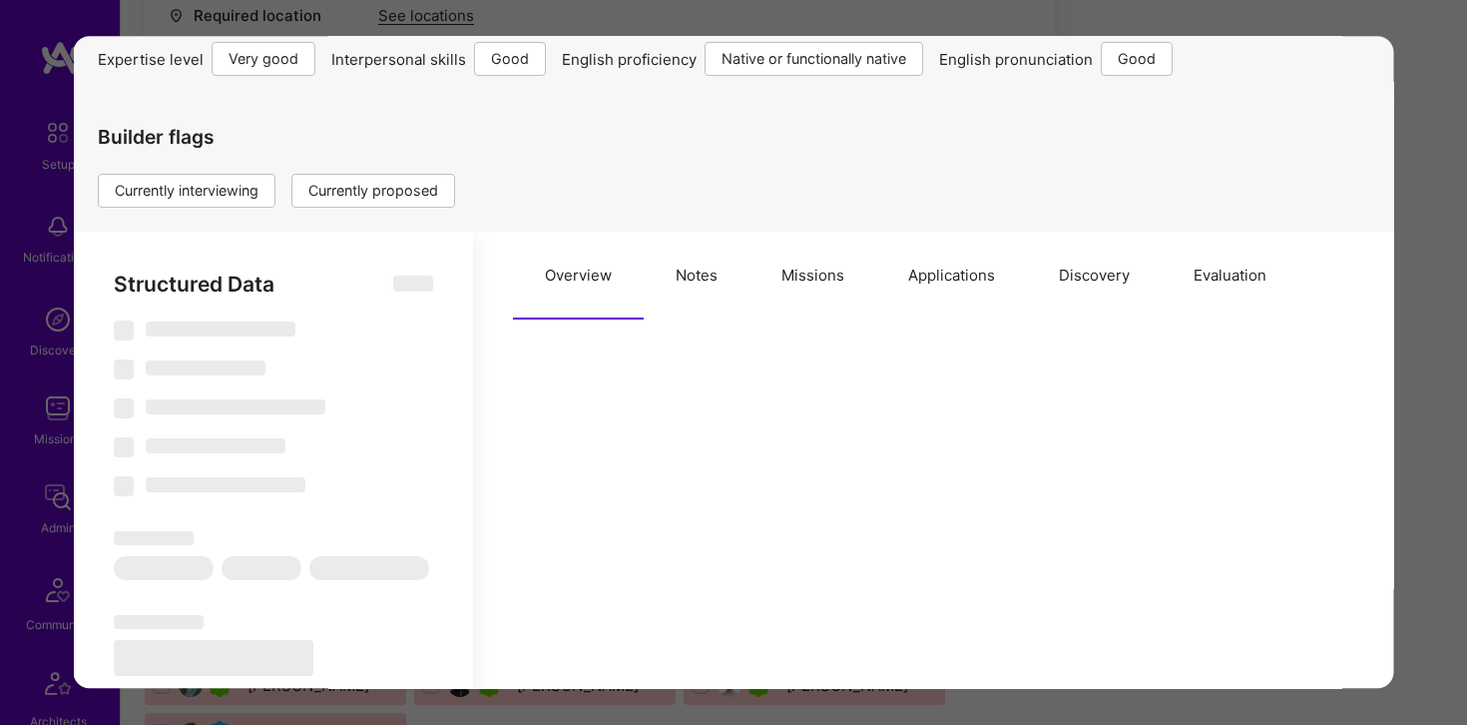
click at [931, 277] on button "Applications" at bounding box center [951, 277] width 151 height 88
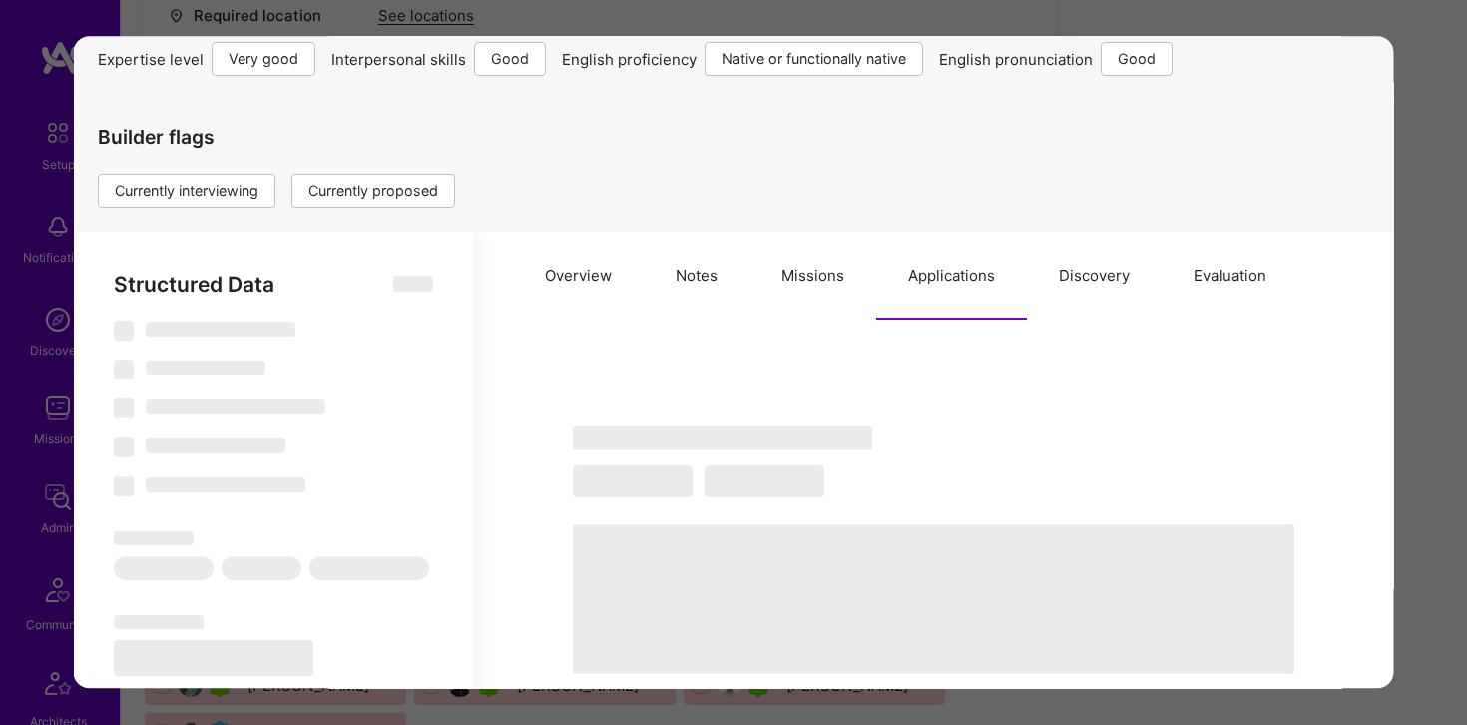
type textarea "x"
select select "Right Now"
select select "5"
select select "4"
select select "7"
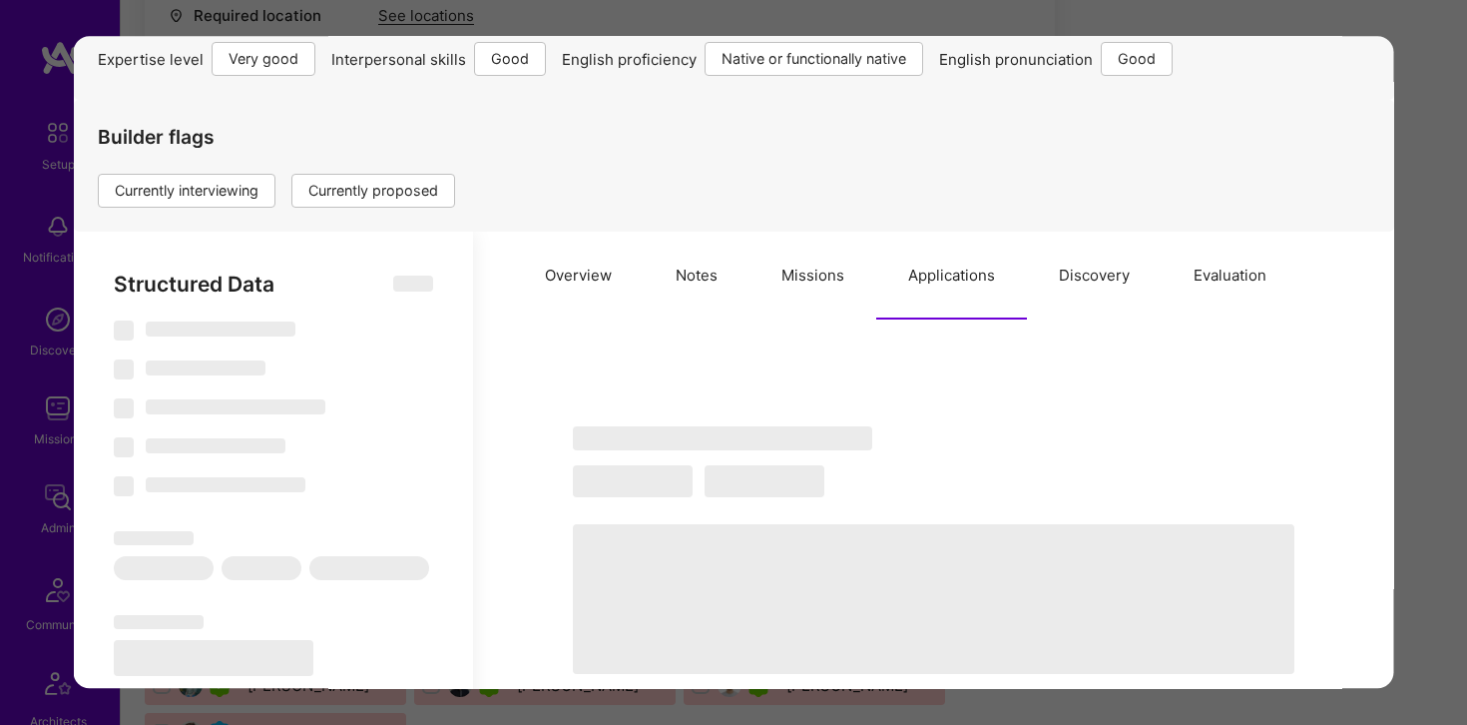
select select "6"
select select "US"
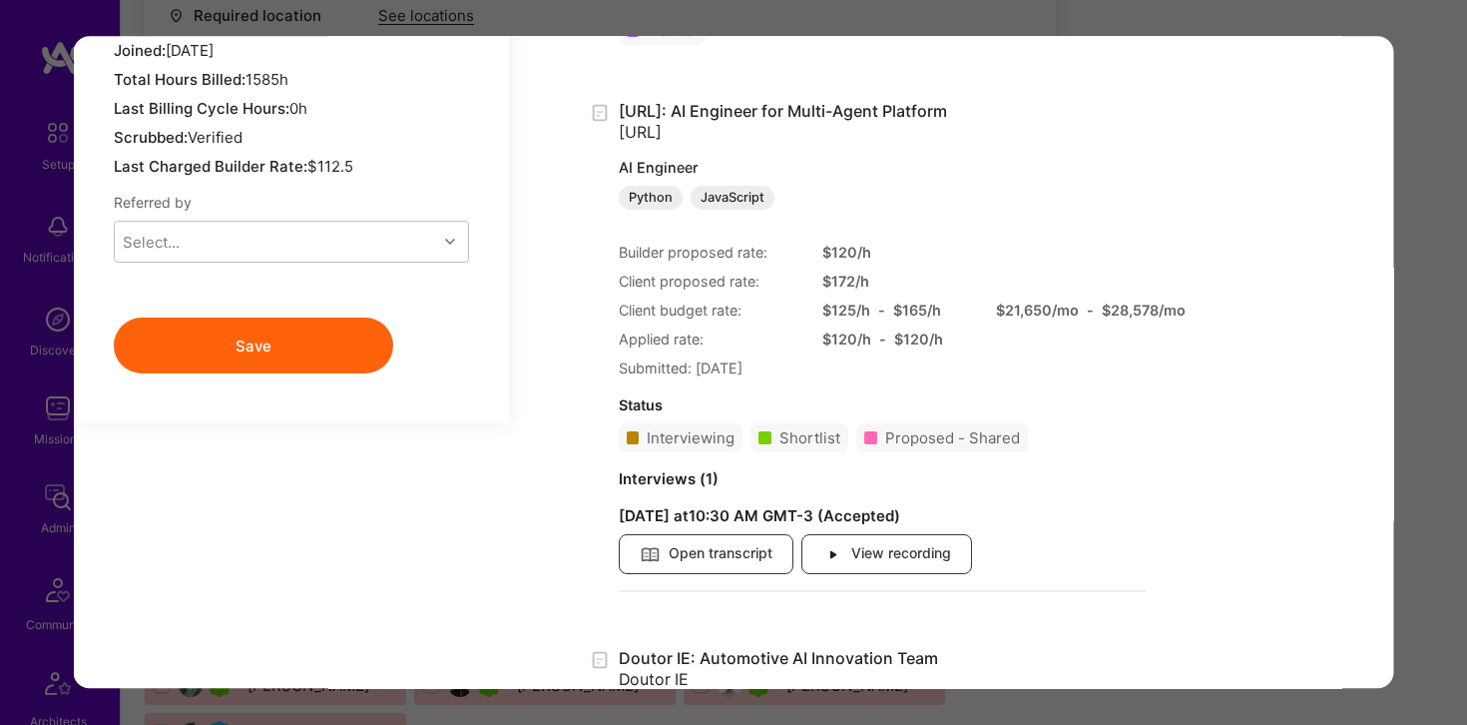
scroll to position [2067, 0]
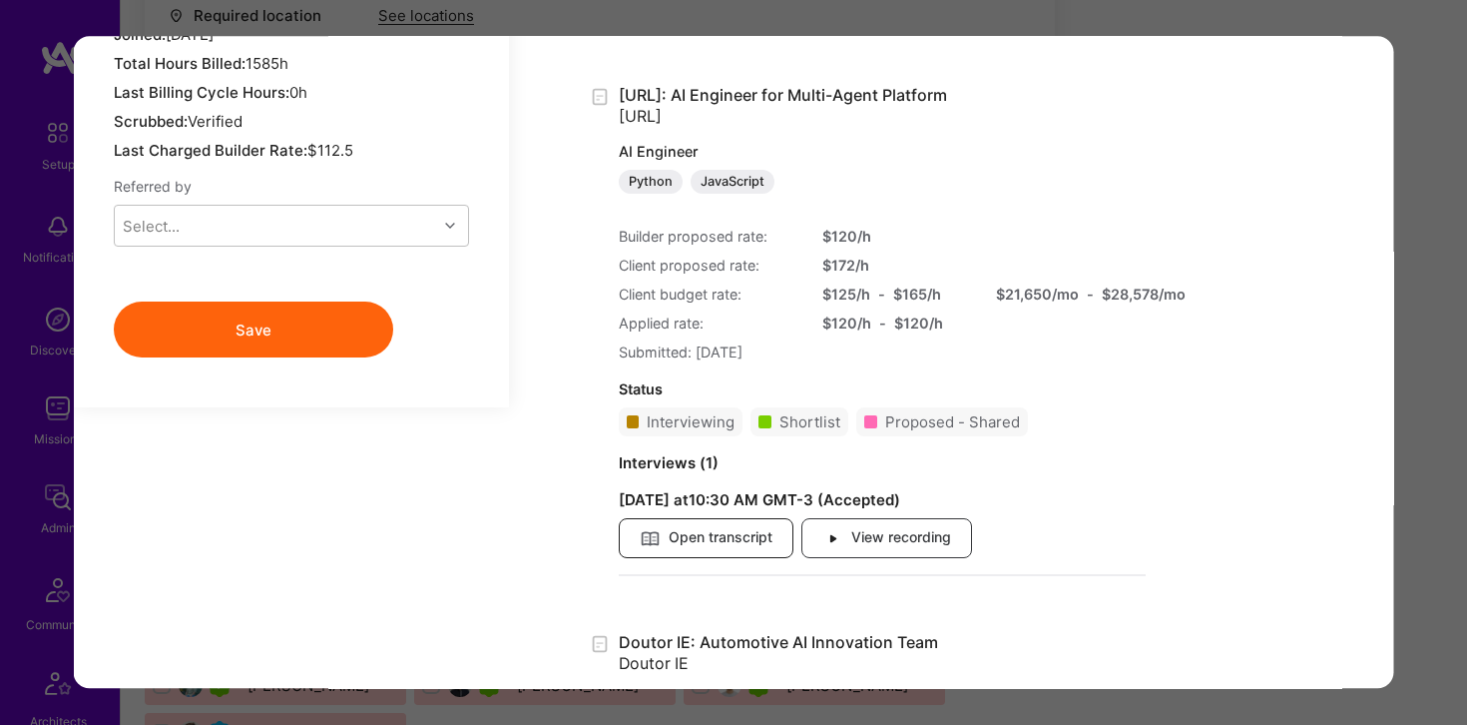
click at [748, 536] on span "Open transcript" at bounding box center [705, 539] width 133 height 22
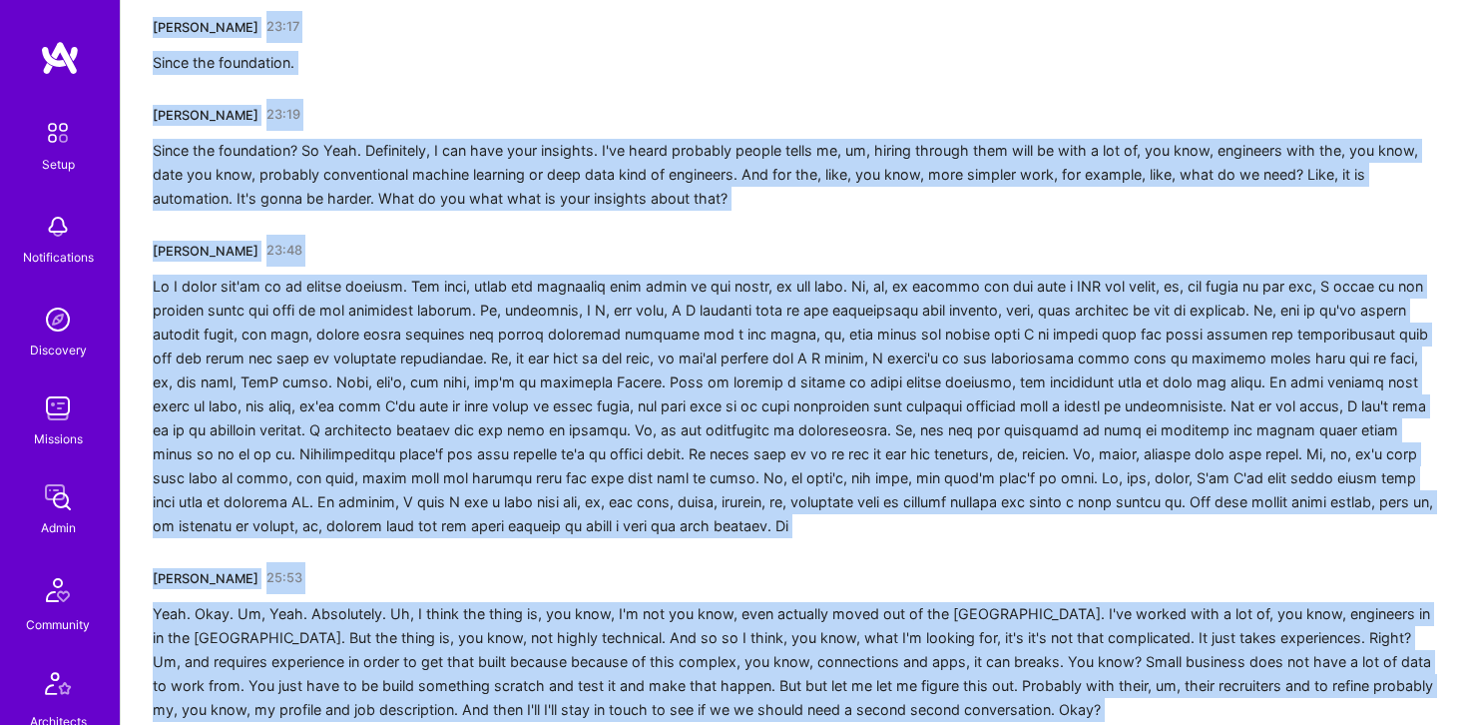
scroll to position [6476, 0]
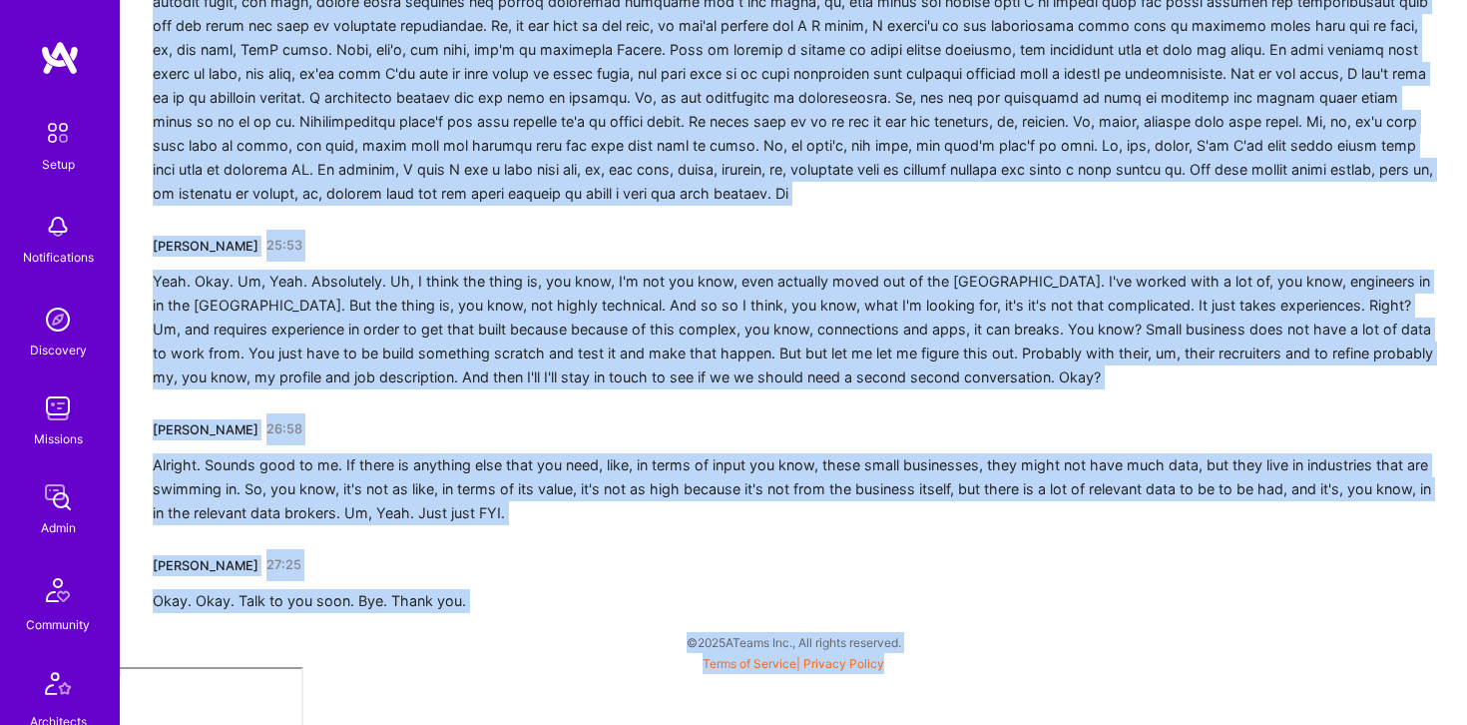
drag, startPoint x: 153, startPoint y: 410, endPoint x: 749, endPoint y: 796, distance: 709.7
copy div "[PERSON_NAME] 00:01 Can you hear me now? [PERSON_NAME] 00:06 Um, let me try to …"
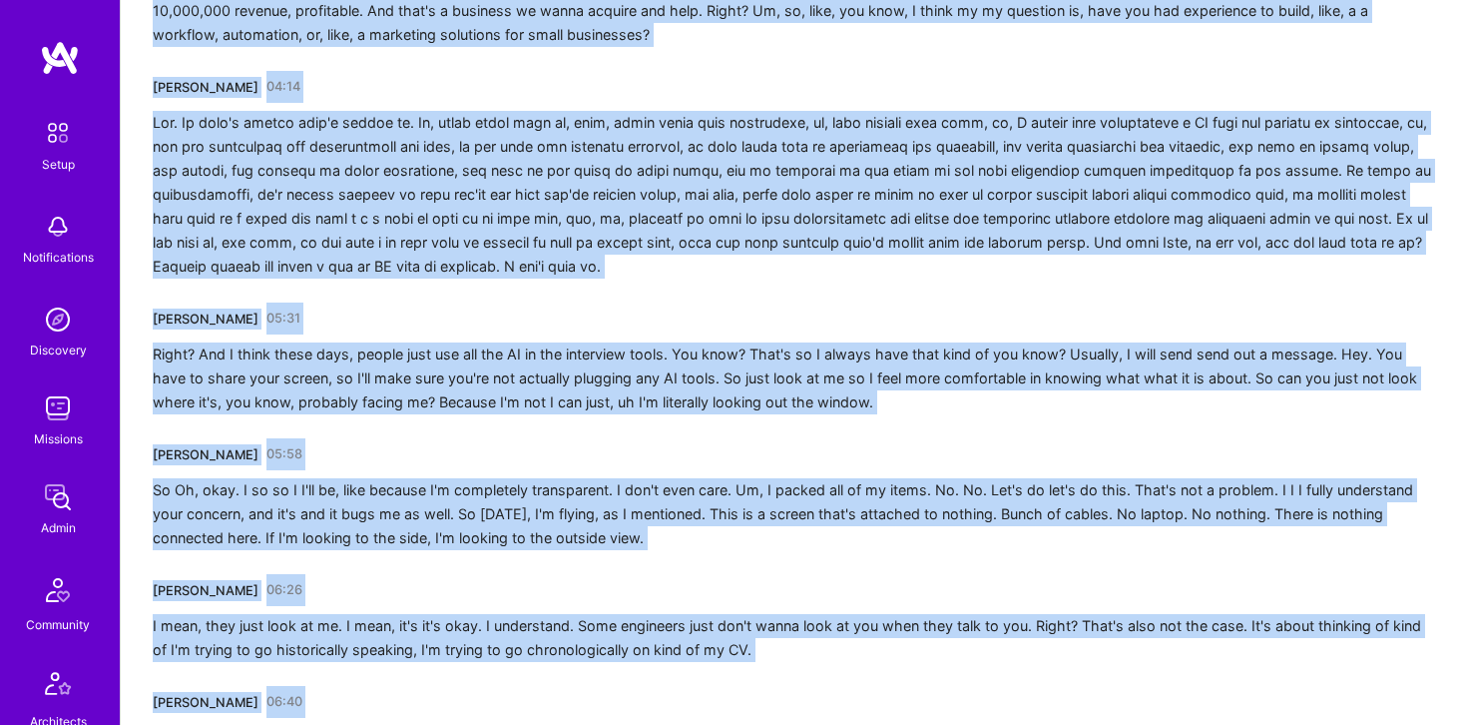
scroll to position [1217, 0]
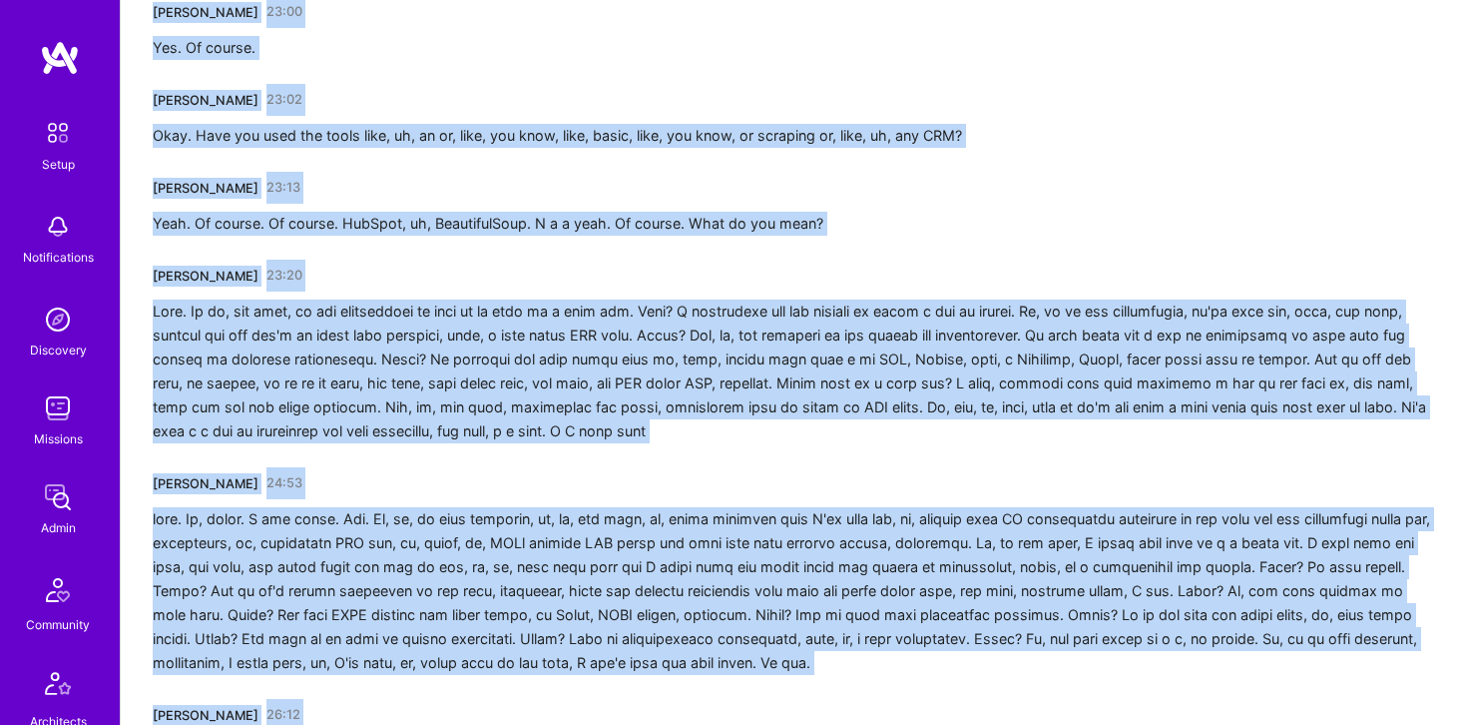
scroll to position [5270, 0]
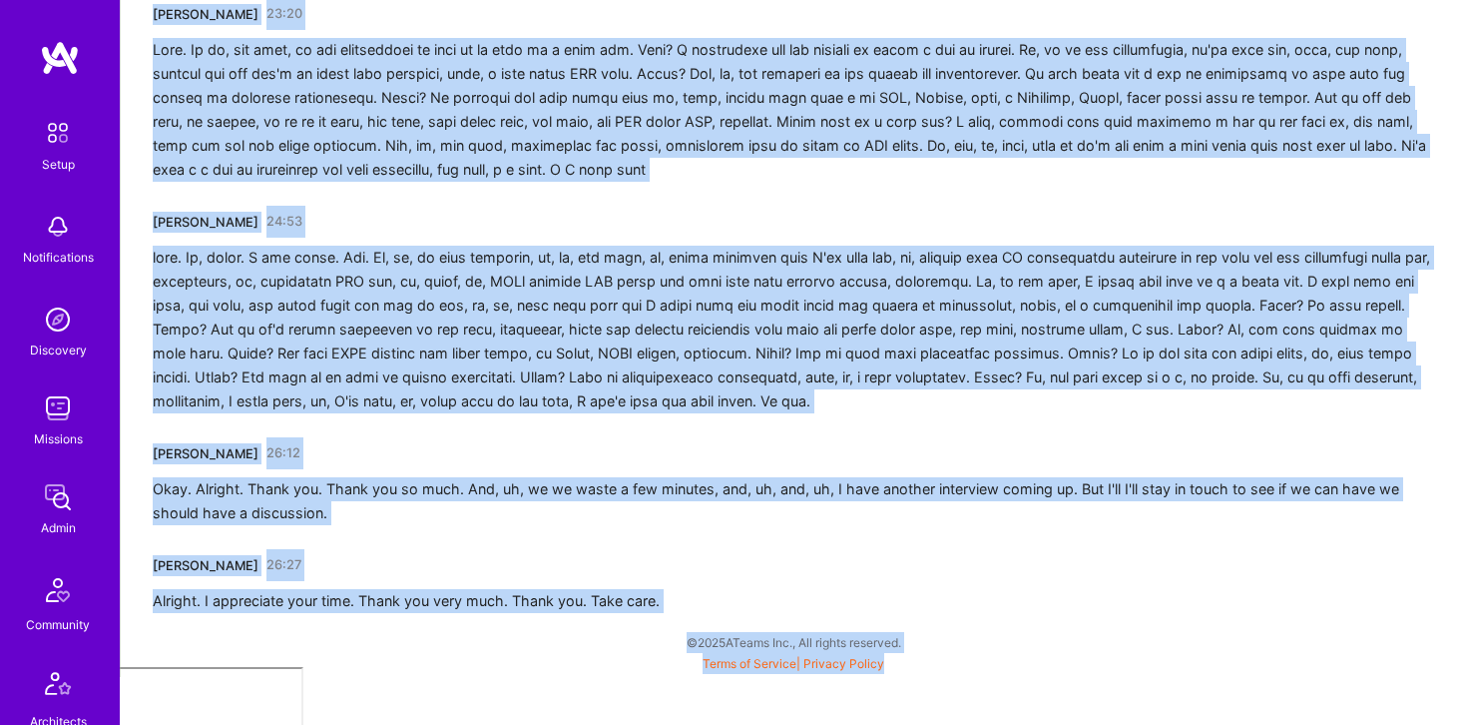
drag, startPoint x: 137, startPoint y: 407, endPoint x: 927, endPoint y: 768, distance: 868.9
copy div "[PERSON_NAME] 00:06 Hey, Tamir. What's going on? Why my camera is not coming up…"
